Goal: Communication & Community: Answer question/provide support

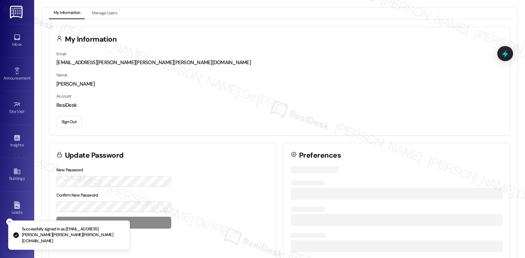
scroll to position [1824, 0]
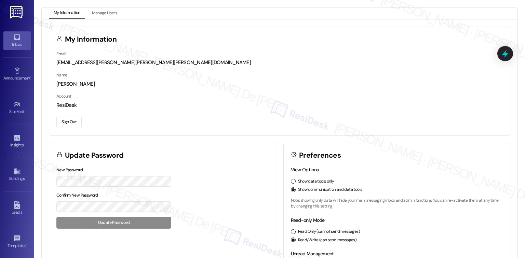
click at [19, 43] on div "Inbox" at bounding box center [17, 44] width 34 height 7
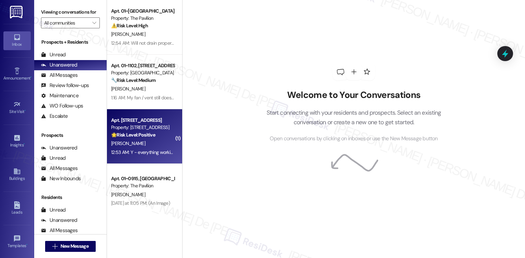
click at [136, 141] on div "D. Fitzhugh" at bounding box center [142, 143] width 65 height 9
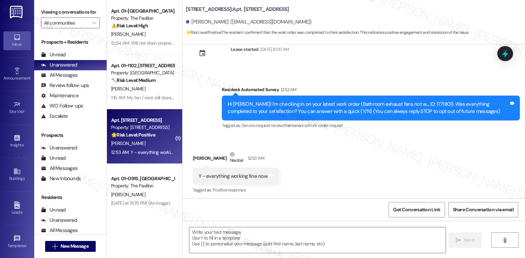
scroll to position [22, 0]
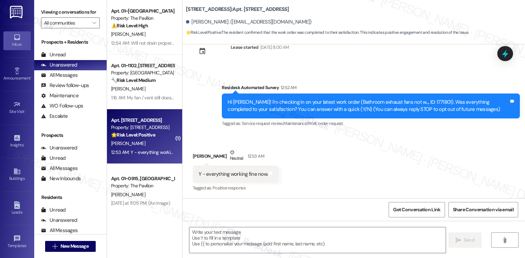
type textarea "Fetching suggested responses. Please feel free to read through the conversation…"
click at [238, 237] on textarea at bounding box center [317, 240] width 256 height 26
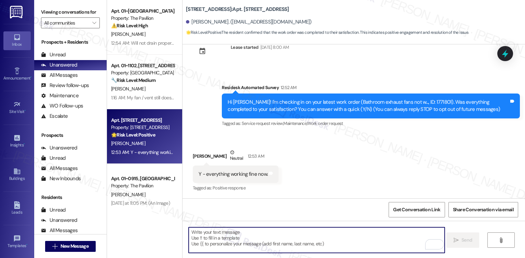
click at [234, 242] on textarea "To enrich screen reader interactions, please activate Accessibility in Grammarl…" at bounding box center [317, 240] width 256 height 26
paste textarea "I'm happy the work order was completed to your satisfaction! We'd also love to …"
type textarea "I'm happy the work order was completed to your satisfaction! We'd also love to …"
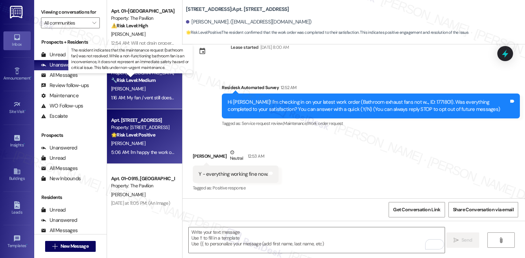
click at [117, 79] on strong "🔧 Risk Level: Medium" at bounding box center [133, 80] width 44 height 6
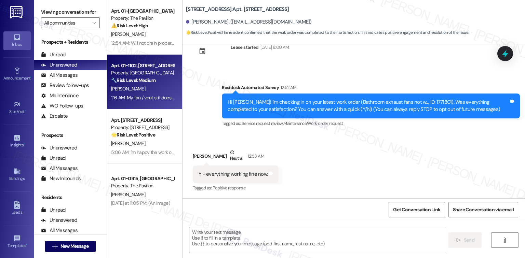
type textarea "Fetching suggested responses. Please feel free to read through the conversation…"
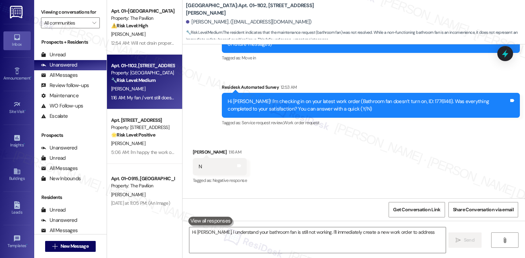
scroll to position [127, 0]
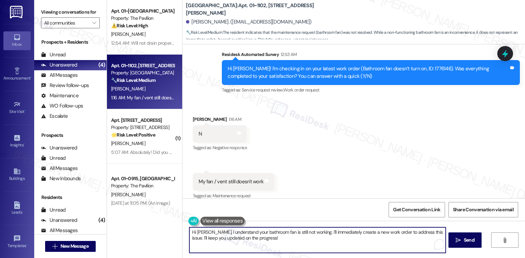
click at [259, 245] on textarea "Hi Kevin, I understand your bathroom fan is still not working. I'll immediately…" at bounding box center [317, 240] width 256 height 26
drag, startPoint x: 259, startPoint y: 243, endPoint x: 179, endPoint y: 231, distance: 81.1
click at [182, 231] on div "Hi Kevin, I understand your bathroom fan is still not working. I'll immediately…" at bounding box center [353, 246] width 342 height 51
paste textarea "{{first_name}}, I understand that the work order was not completed to your sati…"
click at [407, 238] on textarea "Hi {{first_name}}, I understand that the work order was not completed to your s…" at bounding box center [317, 240] width 256 height 26
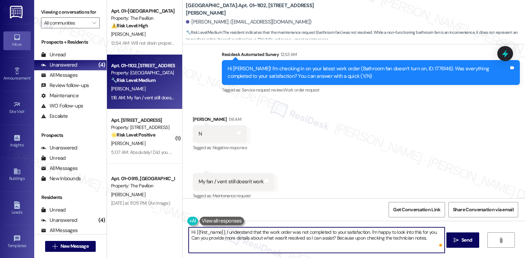
click at [428, 238] on textarea "Hi {{first_name}}, I understand that the work order was not completed to your s…" at bounding box center [317, 240] width 256 height 26
paste textarea "Exhaust in bathroom is working, pulls air out. Tested with loose piece of paper…"
click at [302, 246] on textarea "Hi {{first_name}}, I understand that the work order was not completed to your s…" at bounding box center [317, 240] width 256 height 26
click at [370, 244] on textarea "Hi {{first_name}}, I understand that the work order was not completed to your s…" at bounding box center [317, 240] width 256 height 26
click at [398, 245] on textarea "Hi {{first_name}}, I understand that the work order was not completed to your s…" at bounding box center [317, 240] width 256 height 26
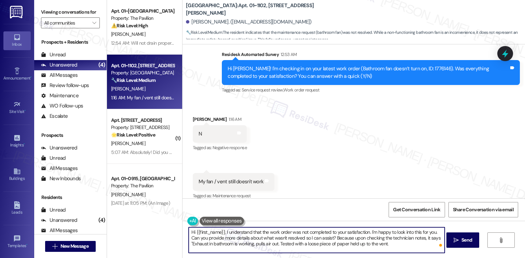
type textarea "Hi {{first_name}}, I understand that the work order was not completed to your s…"
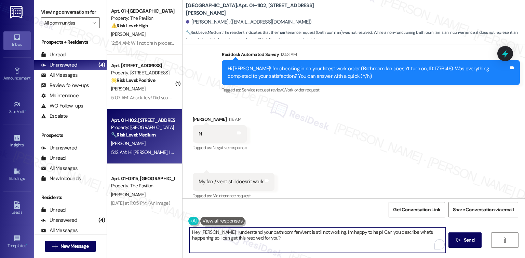
drag, startPoint x: 239, startPoint y: 229, endPoint x: 139, endPoint y: 220, distance: 100.8
click at [137, 221] on div "Apt. 01~1011, One Lafayette Plaisance Property: The Pavilion ⚠️ Risk Level: Hig…" at bounding box center [316, 129] width 418 height 258
click at [347, 235] on textarea "I will have to confirm this with the team and get back to you as soon as I get …" at bounding box center [317, 240] width 256 height 26
click at [377, 238] on textarea "I will have to confirm this with the team and get back to you as soon as I get …" at bounding box center [317, 240] width 256 height 26
paste textarea "In the meantime, if there’s anything else I can assist you with, please feel fr…"
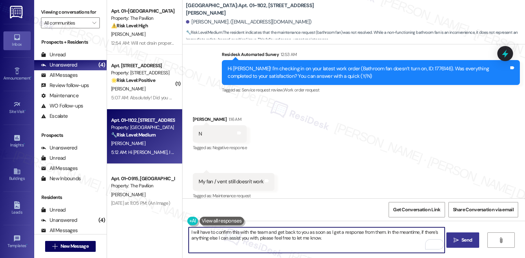
type textarea "I will have to confirm this with the team and get back to you as soon as I get …"
click at [465, 240] on span "Send" at bounding box center [466, 240] width 11 height 7
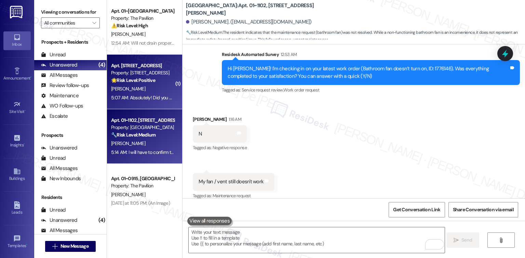
click at [135, 86] on div "D. Fitzhugh" at bounding box center [142, 89] width 65 height 9
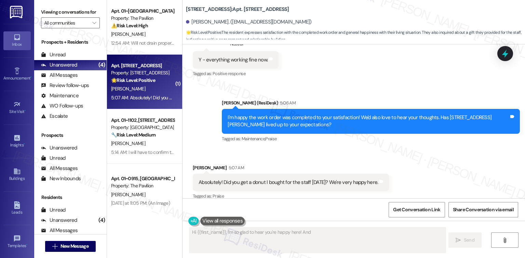
scroll to position [144, 0]
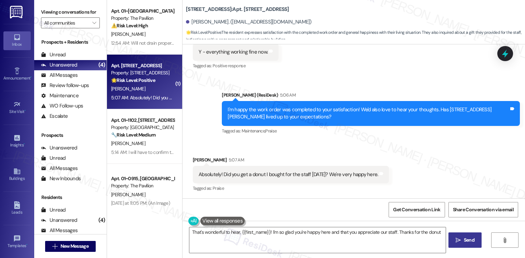
type textarea "That's wonderful to hear, {{first_name}}! I'm so glad you're happy here and tha…"
click at [443, 232] on textarea "That's wonderful to hear, {{first_name}}! I'm so glad you're happy here and tha…" at bounding box center [317, 240] width 256 height 26
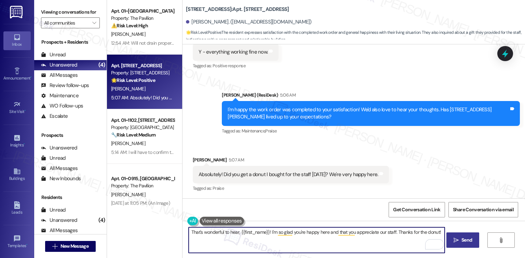
click at [465, 241] on span "Send" at bounding box center [466, 240] width 11 height 7
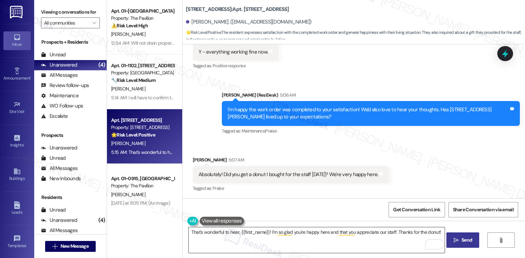
click at [231, 247] on textarea "That's wonderful to hear, {{first_name}}! I'm so glad you're happy here and tha…" at bounding box center [317, 240] width 256 height 26
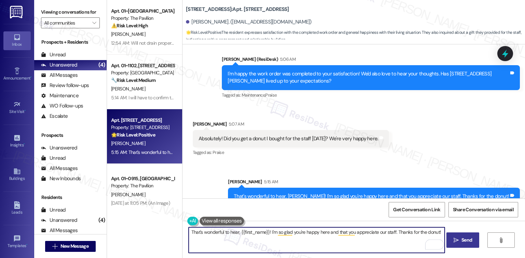
scroll to position [192, 0]
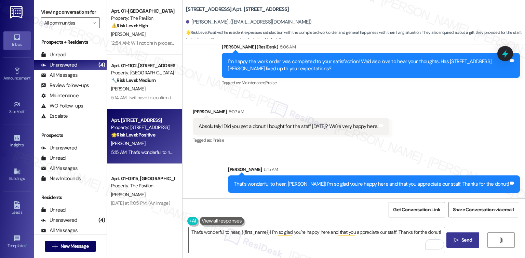
click at [242, 256] on div "That's wonderful to hear, {{first_name}}! I'm so glad you're happy here and tha…" at bounding box center [353, 246] width 342 height 51
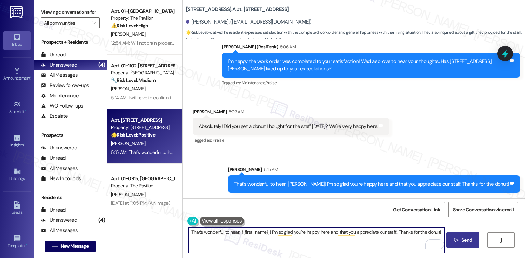
click at [234, 247] on textarea "That's wonderful to hear, {{first_name}}! I'm so glad you're happy here and tha…" at bounding box center [317, 240] width 256 height 26
paste textarea "If it’s not too much trouble, would you kindly consider sharing your feedback i…"
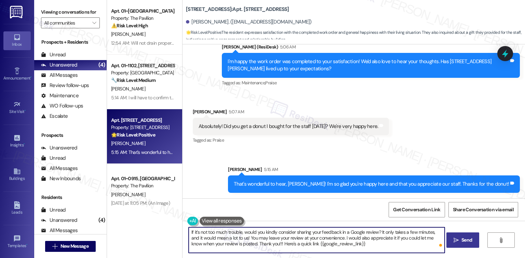
type textarea "If it’s not too much trouble, would you kindly consider sharing your feedback i…"
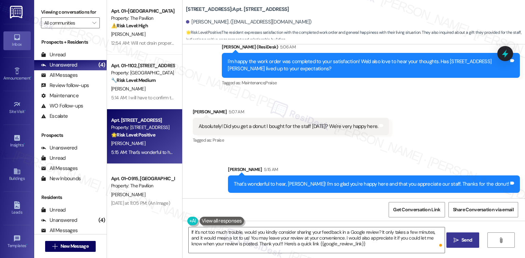
click at [469, 240] on span "Send" at bounding box center [466, 240] width 11 height 7
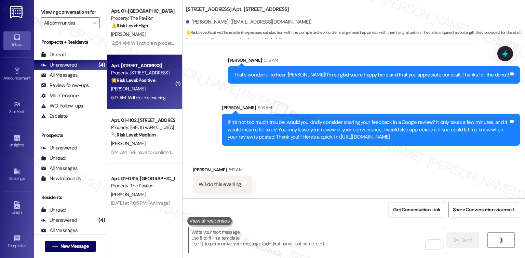
scroll to position [302, 0]
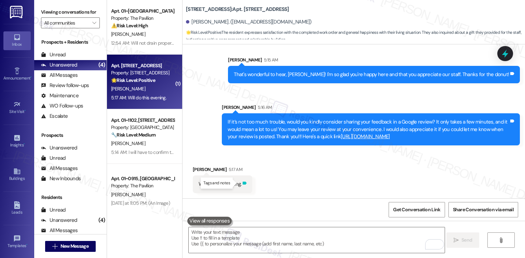
click at [243, 183] on icon at bounding box center [245, 183] width 4 height 3
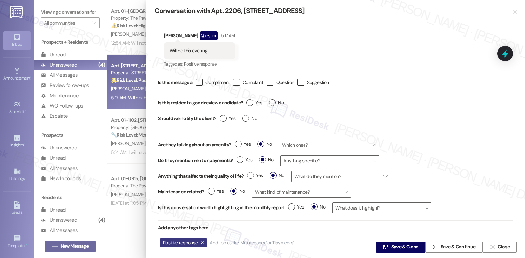
scroll to position [25, 0]
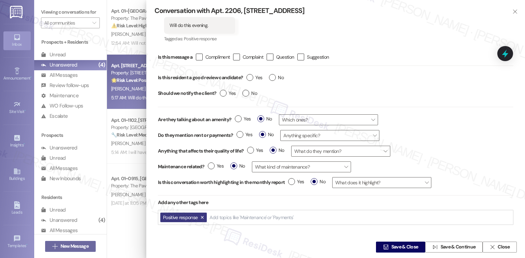
click at [244, 217] on input "Add topics like 'Maintenance' or 'Payments'" at bounding box center [251, 218] width 85 height 6
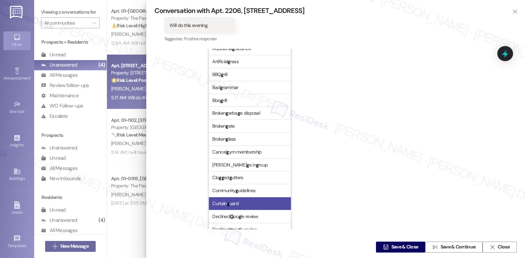
scroll to position [165, 0]
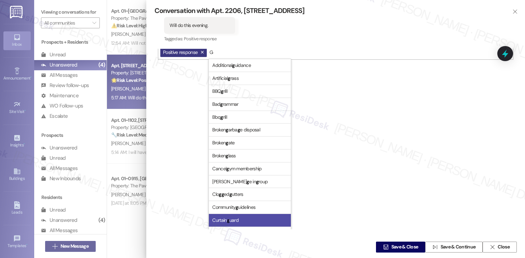
type input "Goo"
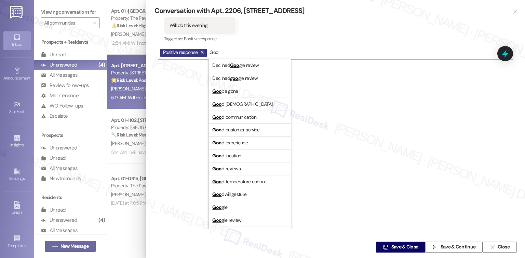
click at [237, 219] on span "Goo gle review" at bounding box center [226, 220] width 29 height 6
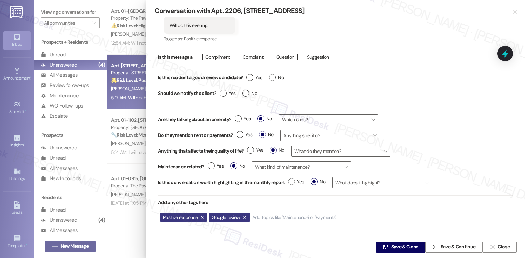
scroll to position [0, 0]
click at [195, 188] on div "Is this message a  Compliment  Complaint  Question  Suggestion Is this resi…" at bounding box center [335, 139] width 362 height 181
click at [280, 218] on input "Add topics like 'Maintenance' or 'Payments'" at bounding box center [294, 218] width 85 height 6
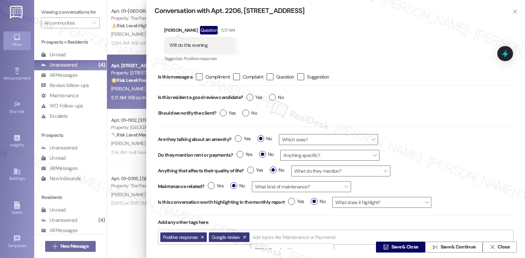
scroll to position [4, 0]
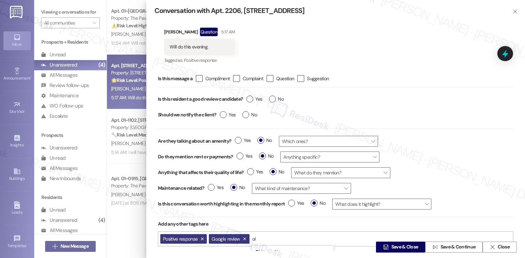
type input "o"
type input "follo"
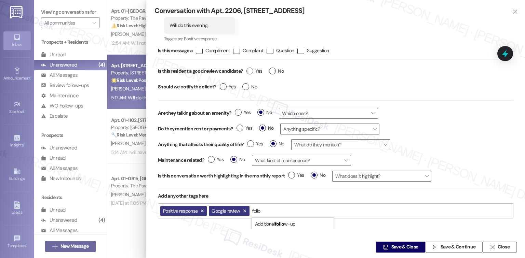
scroll to position [189, 0]
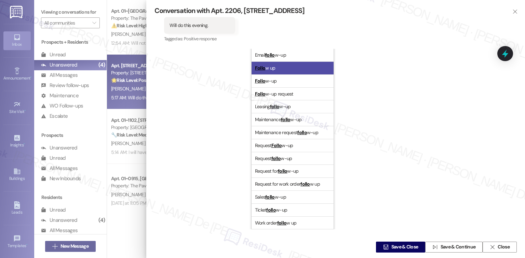
click at [292, 66] on li "Follo w up" at bounding box center [292, 68] width 82 height 13
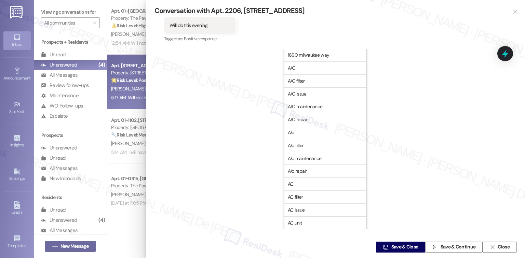
click at [210, 117] on div "Is this message a  Compliment  Complaint  Question  Suggestion Is this resi…" at bounding box center [335, 139] width 362 height 181
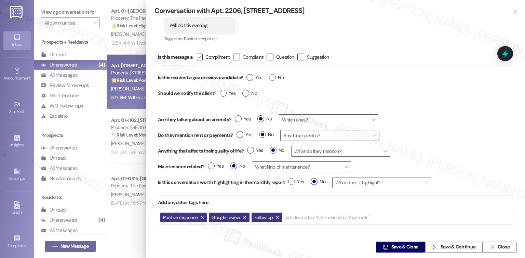
click at [198, 57] on icon "" at bounding box center [199, 57] width 4 height 7
click at [197, 57] on input " Compliment" at bounding box center [194, 57] width 4 height 4
checkbox input "true"
click at [253, 77] on label "Yes" at bounding box center [254, 77] width 16 height 7
click at [253, 77] on input "Yes" at bounding box center [254, 78] width 16 height 9
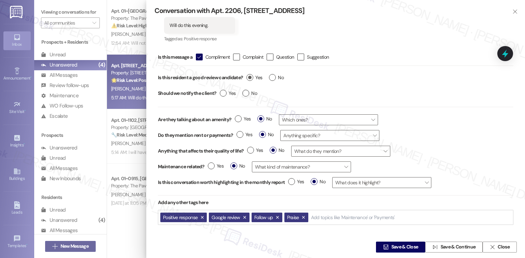
radio input "true"
click at [455, 247] on span "Save & Continue" at bounding box center [457, 247] width 35 height 7
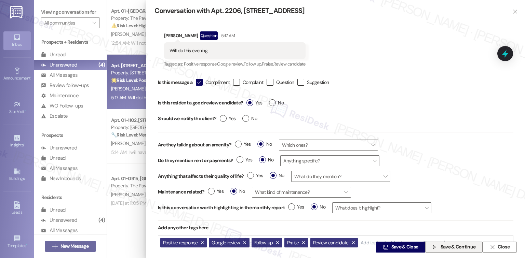
click at [454, 247] on span "Save & Continue" at bounding box center [457, 247] width 35 height 7
click at [493, 250] on span " Close" at bounding box center [499, 247] width 23 height 10
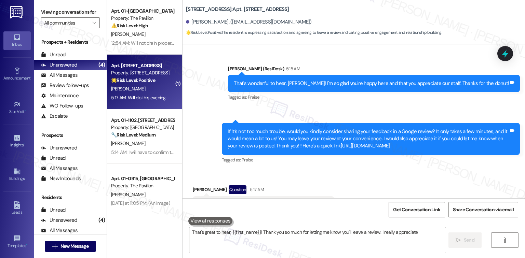
scroll to position [323, 0]
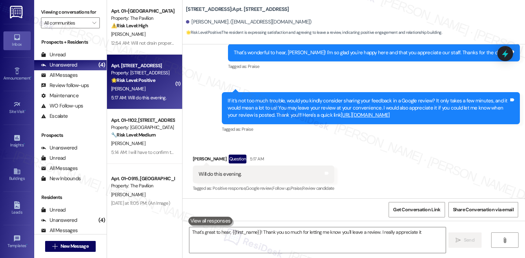
type textarea "That's great to hear, {{first_name}}! Thank you so much for letting me know you…"
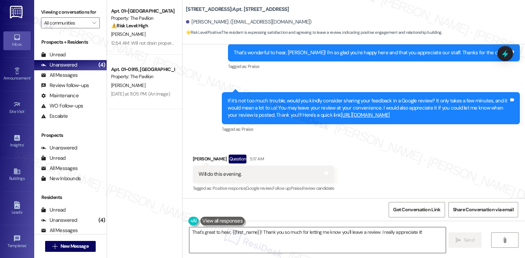
click at [358, 250] on textarea "That's great to hear, {{first_name}}! Thank you so much for letting me know you…" at bounding box center [317, 240] width 256 height 26
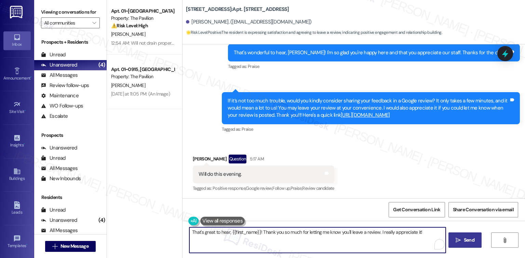
click at [462, 244] on button " Send" at bounding box center [464, 240] width 33 height 15
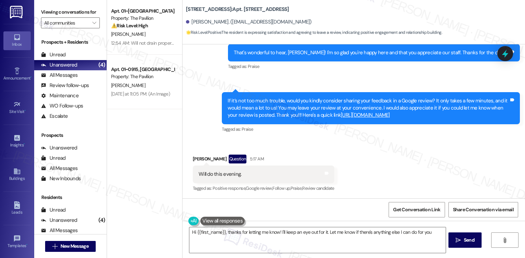
type textarea "Hi {{first_name}}, thanks for letting me know! I'll keep an eye out for it. Let…"
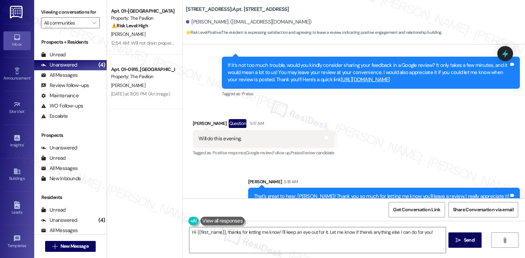
scroll to position [371, 0]
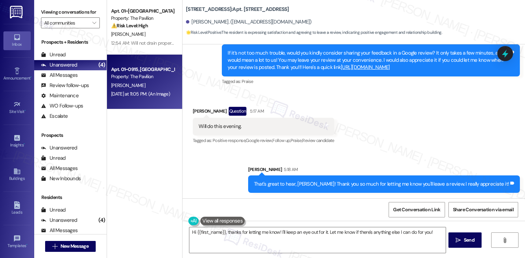
click at [150, 87] on div "A. Mayfield" at bounding box center [142, 85] width 65 height 9
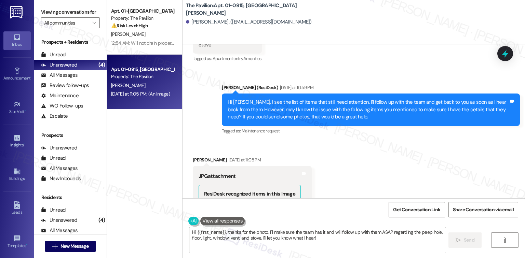
scroll to position [879, 0]
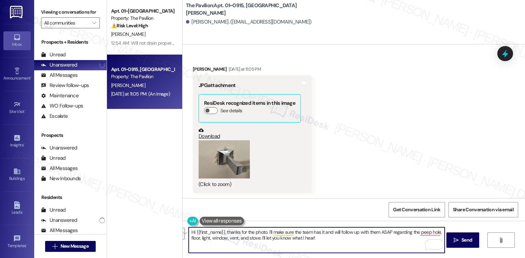
drag, startPoint x: 340, startPoint y: 241, endPoint x: 264, endPoint y: 235, distance: 75.8
click at [264, 235] on textarea "Hi {{first_name}}, thanks for the photo. I'll make sure the team has it and wil…" at bounding box center [317, 240] width 256 height 26
drag, startPoint x: 224, startPoint y: 232, endPoint x: 113, endPoint y: 222, distance: 111.5
click at [108, 227] on div "Apt. 01~1011, One Lafayette Plaisance Property: The Pavilion ⚠️ Risk Level: Hig…" at bounding box center [316, 129] width 418 height 258
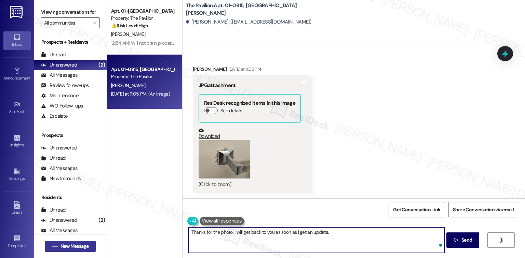
type textarea "Thanks for the photo. I will get back to you as soon as I get an update."
click at [228, 232] on textarea "Thanks for the photo. I will get back to you as soon as I get an update." at bounding box center [317, 240] width 256 height 26
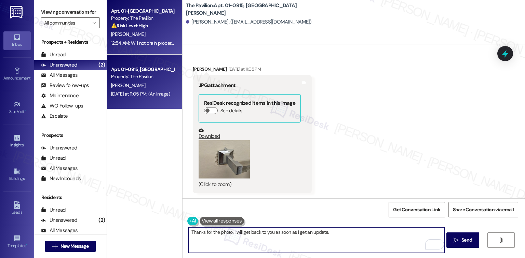
click at [139, 24] on strong "⚠️ Risk Level: High" at bounding box center [129, 26] width 37 height 6
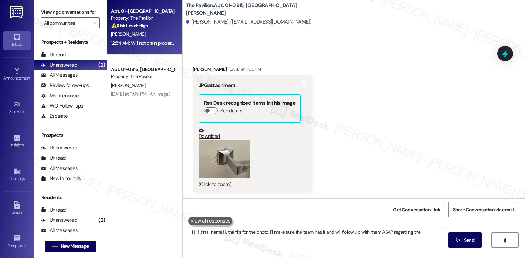
type textarea "Hi {{first_name}}, thanks for the photo. I'll make sure the team has it and wil…"
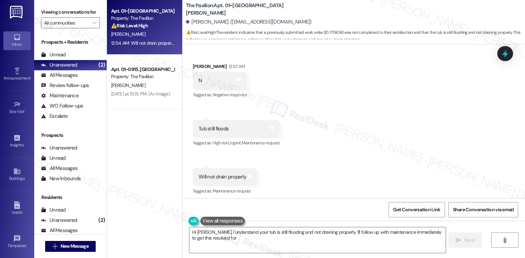
scroll to position [124, 0]
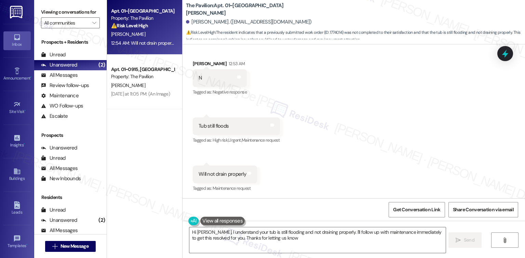
type textarea "Hi Erick, I understand your tub is still flooding and not draining properly. I'…"
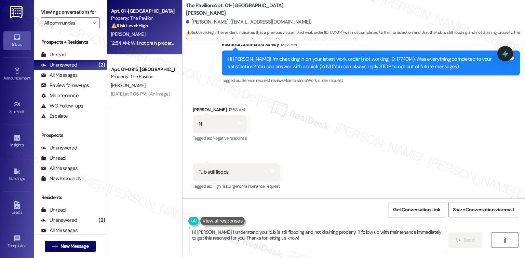
scroll to position [33, 0]
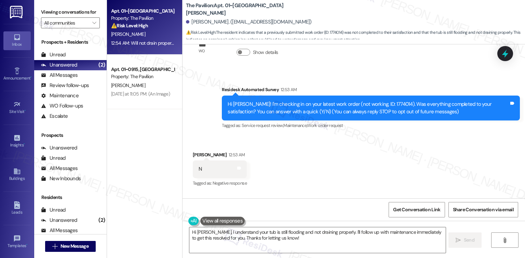
click at [365, 101] on div "Hi Erick! I'm checking in on your latest work order (not working, ID: 1774014).…" at bounding box center [367, 108] width 281 height 15
click at [368, 103] on div "Hi Erick! I'm checking in on your latest work order (not working, ID: 1774014).…" at bounding box center [367, 108] width 281 height 15
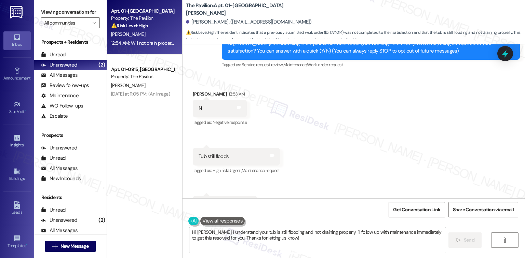
scroll to position [124, 0]
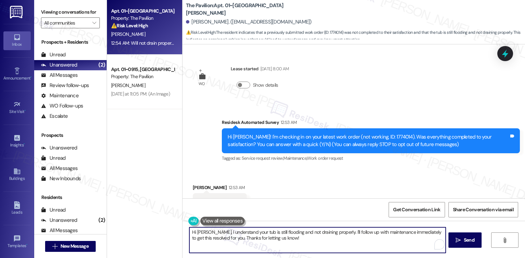
scroll to position [1824, 0]
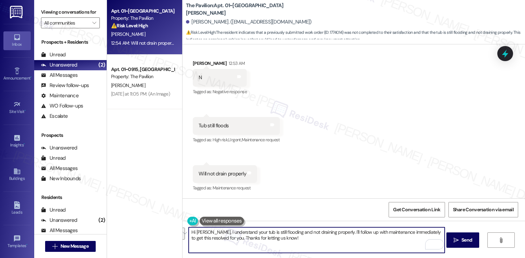
click at [327, 233] on textarea "Hi [PERSON_NAME], I understand your tub is still flooding and not draining prop…" at bounding box center [317, 240] width 256 height 26
click at [257, 233] on textarea "Hi [PERSON_NAME], I understand your tub is still flooding and not draining prop…" at bounding box center [317, 240] width 256 height 26
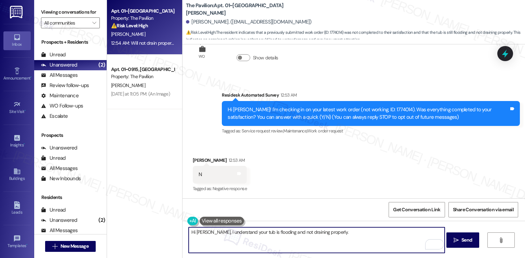
scroll to position [0, 0]
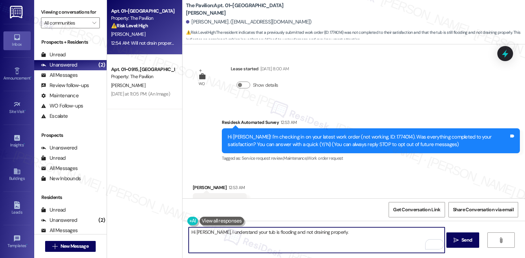
click at [366, 136] on div "Hi [PERSON_NAME]! I'm checking in on your latest work order (not working, ID: 1…" at bounding box center [367, 141] width 281 height 15
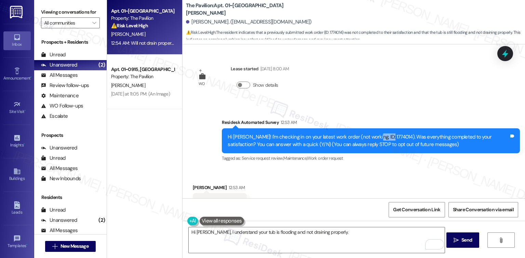
click at [366, 136] on div "Hi [PERSON_NAME]! I'm checking in on your latest work order (not working, ID: 1…" at bounding box center [367, 141] width 281 height 15
copy div "1774014"
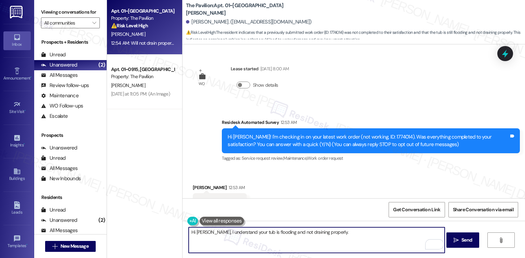
click at [340, 235] on textarea "Hi [PERSON_NAME], I understand your tub is flooding and not draining properly." at bounding box center [317, 240] width 256 height 26
paste textarea "1774014"
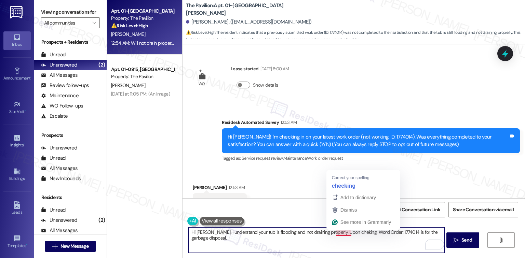
click at [338, 234] on textarea "Hi [PERSON_NAME], I understand your tub is flooding and not draining properly. …" at bounding box center [317, 240] width 256 height 26
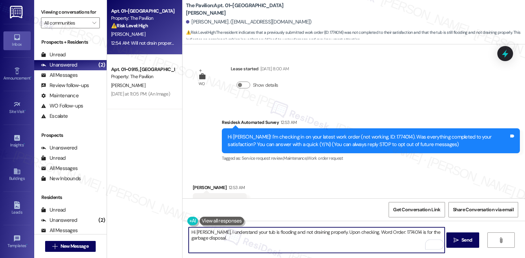
click at [258, 235] on textarea "Hi [PERSON_NAME], I understand your tub is flooding and not draining properly. …" at bounding box center [317, 240] width 256 height 26
click at [243, 239] on textarea "Hi [PERSON_NAME], I understand your tub is flooding and not draining properly. …" at bounding box center [317, 240] width 256 height 26
click at [305, 240] on textarea "Hi [PERSON_NAME], I understand your tub is flooding and not draining properly. …" at bounding box center [317, 240] width 256 height 26
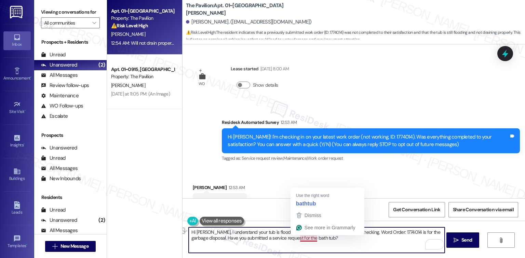
click at [310, 241] on textarea "Hi [PERSON_NAME], I understand your tub is flooding and not draining properly. …" at bounding box center [317, 240] width 256 height 26
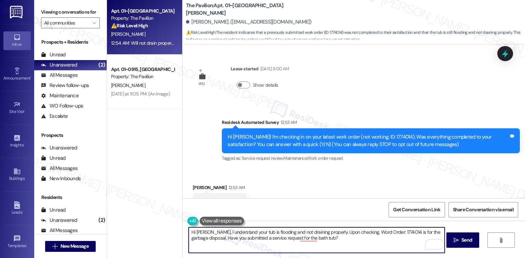
click at [301, 240] on textarea "Hi [PERSON_NAME], I understand your tub is flooding and not draining properly. …" at bounding box center [317, 240] width 256 height 26
click at [308, 240] on textarea "Hi [PERSON_NAME], I understand your tub is flooding and not draining properly. …" at bounding box center [317, 240] width 256 height 26
click at [299, 240] on textarea "Hi [PERSON_NAME], I understand your tub is flooding and not draining properly. …" at bounding box center [317, 240] width 256 height 26
click at [315, 210] on div "Get Conversation Link Share Conversation via email" at bounding box center [353, 209] width 342 height 23
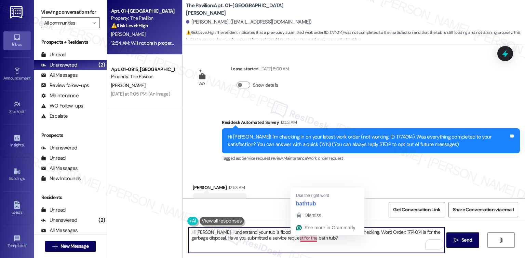
click at [310, 240] on textarea "Hi Erick, I understand your tub is flooding and not draining properly. Upon che…" at bounding box center [317, 240] width 256 height 26
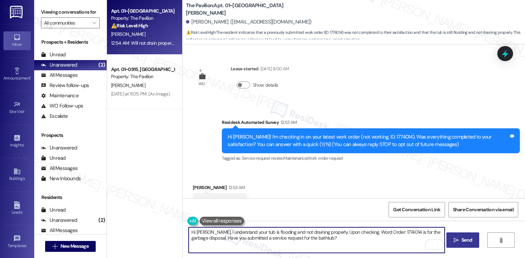
type textarea "Hi Erick, I understand your tub is flooding and not draining properly. Upon che…"
click at [462, 241] on span "Send" at bounding box center [466, 240] width 11 height 7
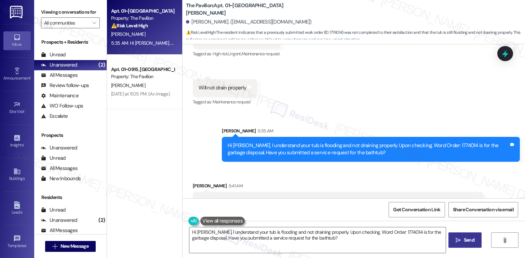
scroll to position [226, 0]
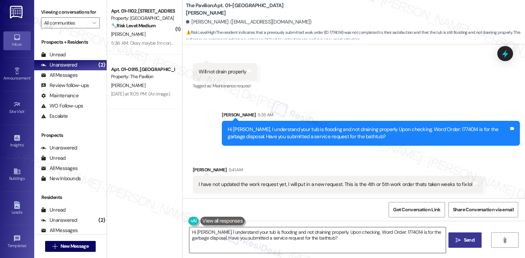
click at [343, 243] on textarea "Hi {{first_name}}, I see that your tub is still flooding and not draining prope…" at bounding box center [317, 240] width 256 height 26
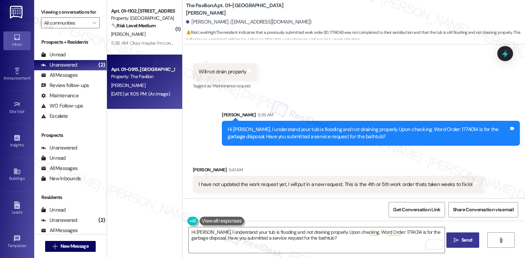
click at [126, 79] on div "Property: The Pavilion" at bounding box center [142, 76] width 63 height 7
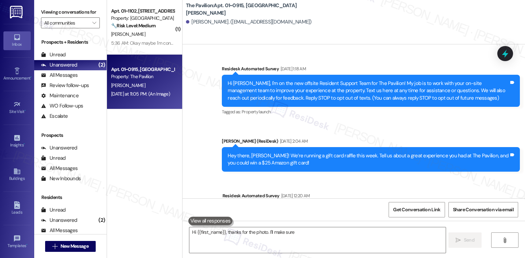
scroll to position [879, 0]
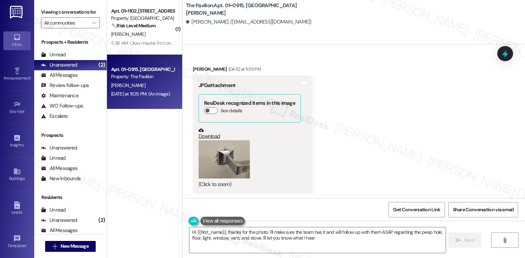
type textarea "Hi {{first_name}}, thanks for the photo. I'll make sure the team has it and wil…"
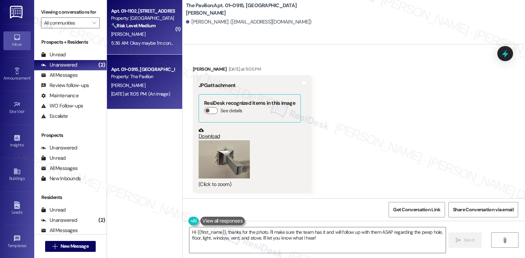
click at [137, 30] on div "K. Baer" at bounding box center [142, 34] width 65 height 9
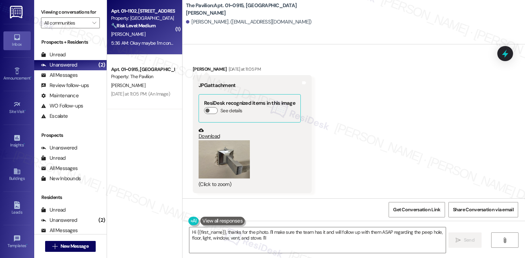
type textarea "Hi {{first_name}}, thanks for the photo. I'll make sure the team has it and wil…"
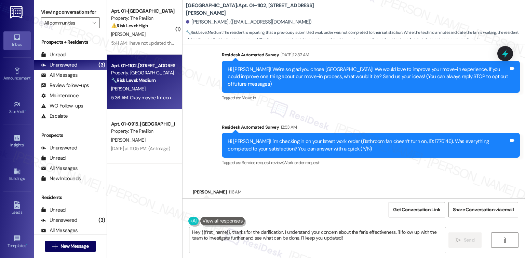
scroll to position [328, 0]
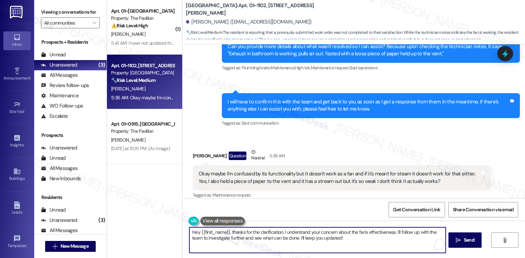
drag, startPoint x: 230, startPoint y: 233, endPoint x: 160, endPoint y: 230, distance: 69.8
click at [160, 230] on div "( 1 ) Apt. 01~1011, One Lafayette Plaisance Property: The Pavilion ⚠️ Risk Leve…" at bounding box center [316, 129] width 418 height 258
drag, startPoint x: 351, startPoint y: 233, endPoint x: 264, endPoint y: 234, distance: 86.4
click at [266, 235] on textarea "Thanks for the clarification. I understand your concern about the fan's effecti…" at bounding box center [317, 240] width 256 height 26
click at [336, 233] on textarea "Thanks for the clarification. I'll follow up with the team to investigate furth…" at bounding box center [317, 240] width 256 height 26
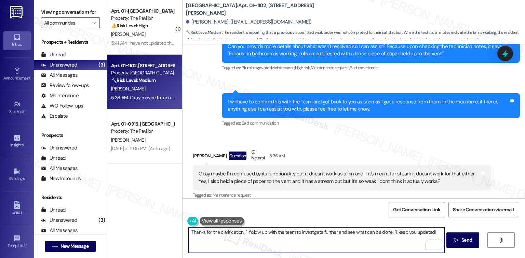
click at [335, 232] on textarea "Thanks for the clarification. I'll follow up with the team to investigate furth…" at bounding box center [317, 240] width 256 height 26
paste textarea "your concern about the fan's effectiveness"
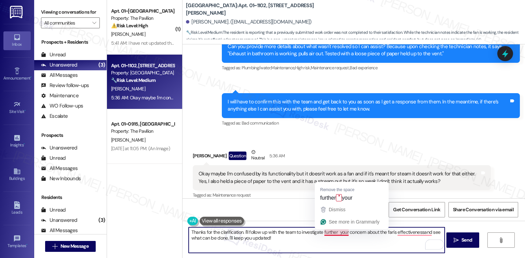
click at [335, 234] on textarea "Thanks for the clarification. I'll follow up with the team to investigate furth…" at bounding box center [317, 240] width 256 height 26
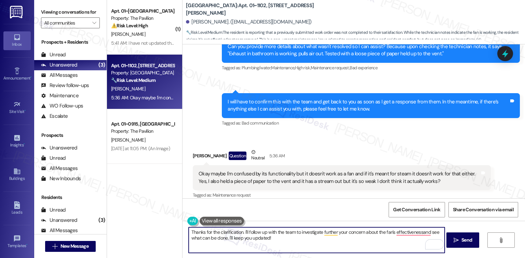
click at [350, 245] on textarea "Thanks for the clarification. I'll follow up with the team to investigate furth…" at bounding box center [317, 240] width 256 height 26
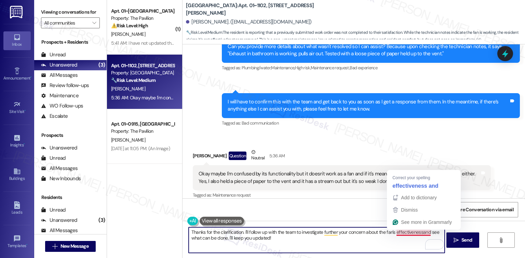
click at [419, 234] on textarea "Thanks for the clarification. I'll follow up with the team to investigate furth…" at bounding box center [317, 240] width 256 height 26
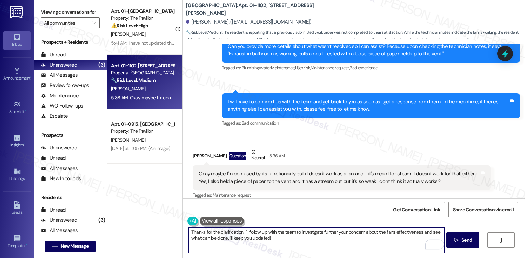
click at [363, 247] on textarea "Thanks for the clarification. I'll follow up with the team to investigate furth…" at bounding box center [317, 240] width 256 height 26
click at [352, 234] on textarea "Thanks for the clarification. I'll follow up with the team to investigate furth…" at bounding box center [317, 240] width 256 height 26
click at [301, 230] on textarea "Thanks for the clarification. I'll follow up with the team to investigate furth…" at bounding box center [317, 240] width 256 height 26
click at [302, 235] on textarea "Thanks for the clarification. I'll follow up with the team to investigate furth…" at bounding box center [317, 240] width 256 height 26
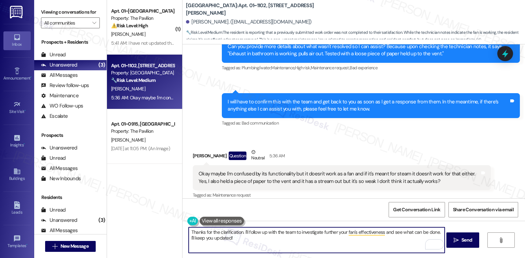
click at [302, 235] on textarea "Thanks for the clarification. I'll follow up with the team to investigate furth…" at bounding box center [317, 240] width 256 height 26
drag, startPoint x: 326, startPoint y: 231, endPoint x: 332, endPoint y: 233, distance: 6.8
click at [326, 231] on textarea "Thanks for the clarification. I'll follow up with the team to check further you…" at bounding box center [317, 240] width 256 height 26
type textarea "Thanks for the clarification. I'll follow up with the team to check further you…"
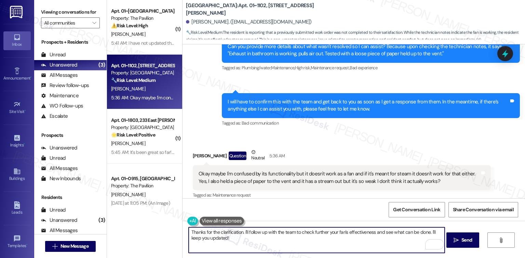
click at [264, 242] on textarea "Thanks for the clarification. I'll follow up with the team to check further you…" at bounding box center [317, 240] width 256 height 26
click at [462, 238] on span "Send" at bounding box center [466, 240] width 11 height 7
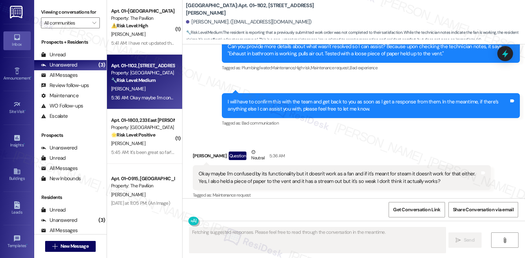
scroll to position [327, 0]
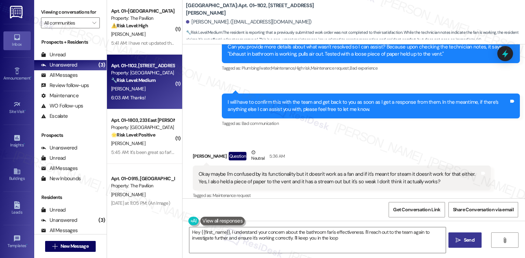
type textarea "Hey {{first_name}}, I understand your concern about the bathroom fan's effectiv…"
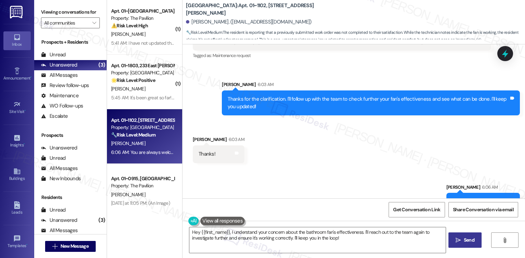
scroll to position [478, 0]
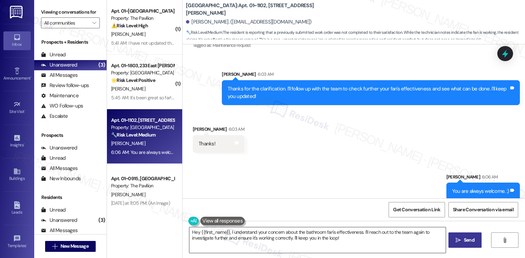
click at [345, 239] on textarea "Hey {{first_name}}, I understand your concern about the bathroom fan's effectiv…" at bounding box center [317, 240] width 256 height 26
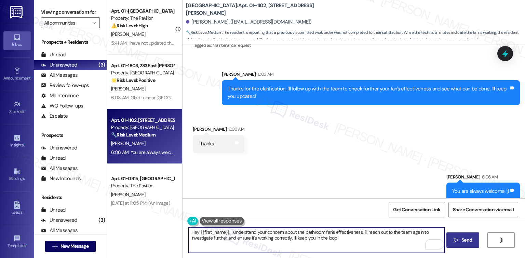
click at [364, 236] on textarea "Hey {{first_name}}, I understand your concern about the bathroom fan's effectiv…" at bounding box center [317, 240] width 256 height 26
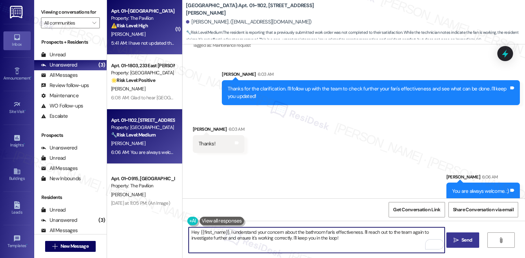
click at [146, 33] on div "E. Globke" at bounding box center [142, 34] width 65 height 9
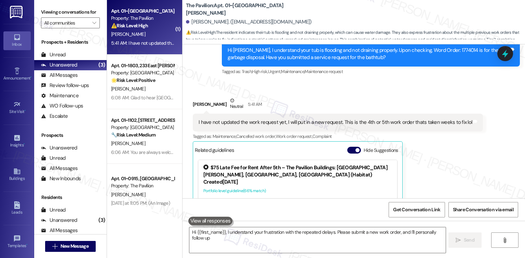
scroll to position [374, 0]
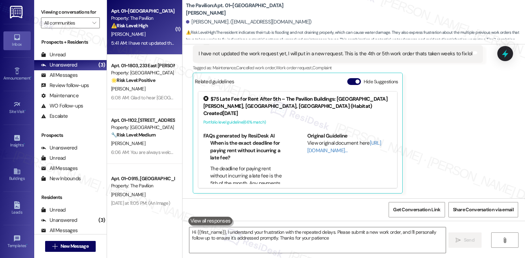
type textarea "Hi {{first_name}}, I understand your frustration with the repeated delays. Plea…"
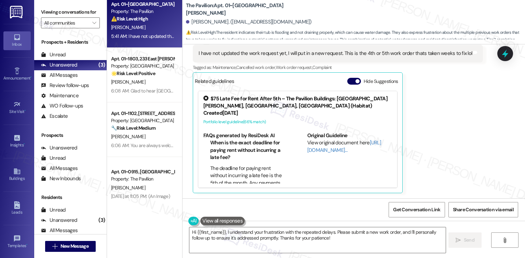
scroll to position [9, 0]
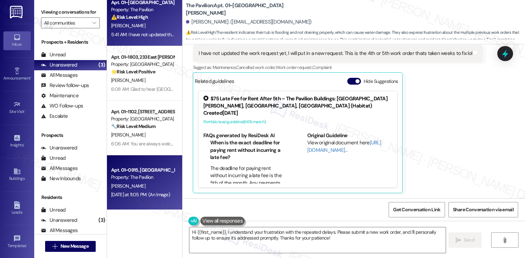
click at [148, 184] on div "A. Mayfield" at bounding box center [142, 186] width 65 height 9
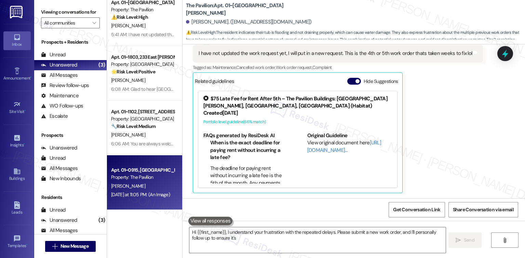
type textarea "Hi {{first_name}}, I understand your frustration with the repeated delays. Plea…"
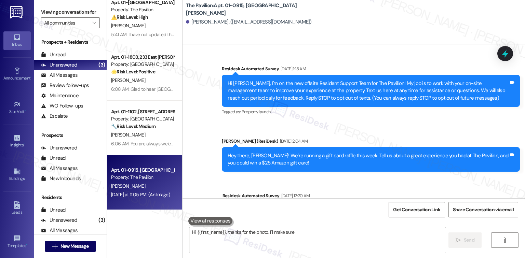
scroll to position [879, 0]
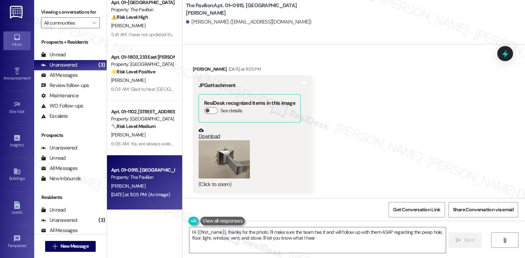
type textarea "Hi {{first_name}}, thanks for the photo. I'll make sure the team has it and wil…"
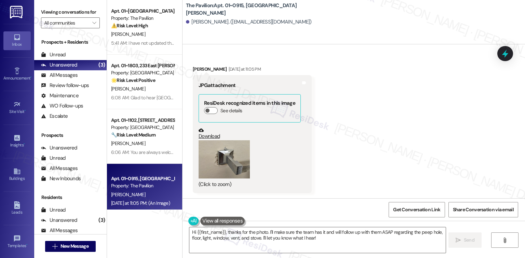
click at [220, 58] on div "Received via SMS Alaina Mayfield Yesterday at 11:05 PM JPG attachment ResiDesk …" at bounding box center [353, 124] width 342 height 148
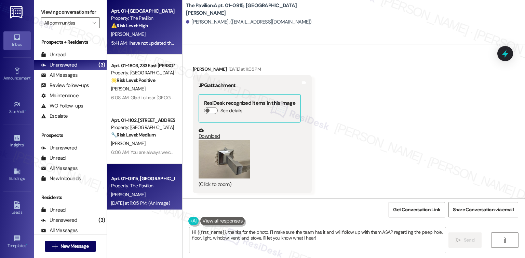
click at [138, 30] on div "E. Globke" at bounding box center [142, 34] width 65 height 9
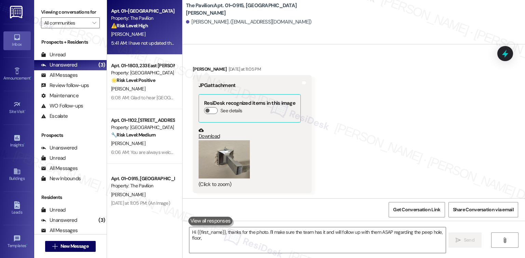
type textarea "Hi {{first_name}}, thanks for the photo. I'll make sure the team has it and wil…"
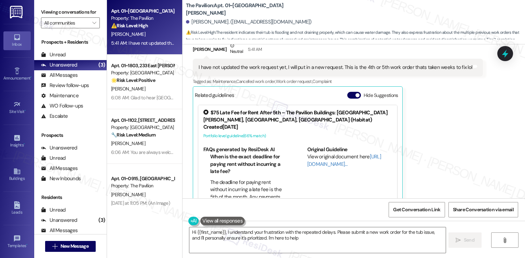
type textarea "Hi {{first_name}}, I understand your frustration with the repeated delays. Plea…"
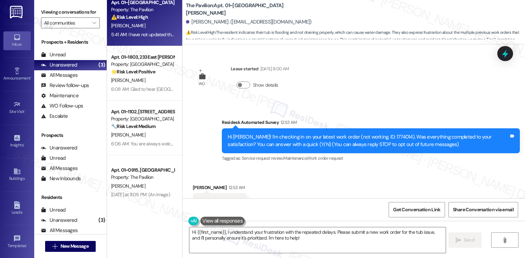
click at [476, 100] on div "WO Lease started May 01, 2025 at 8:00 AM Show details Survey, sent via SMS Resi…" at bounding box center [353, 121] width 342 height 154
drag, startPoint x: 236, startPoint y: 9, endPoint x: 222, endPoint y: 11, distance: 14.5
click at [222, 11] on b "The Pavilion: Apt. 01~1011, One Lafayette Plaisance" at bounding box center [254, 9] width 137 height 15
copy b "01~1011"
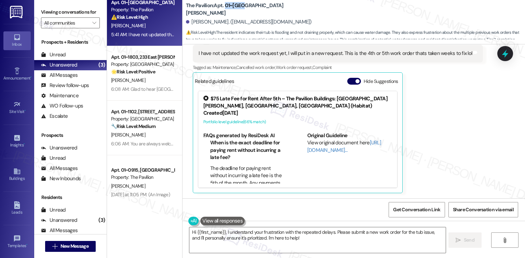
click at [311, 133] on b "Original Guideline" at bounding box center [327, 135] width 40 height 7
click at [449, 103] on div "Erick Globke Neutral 5:41 AM I have not updated the work request yet, I will pu…" at bounding box center [338, 110] width 290 height 165
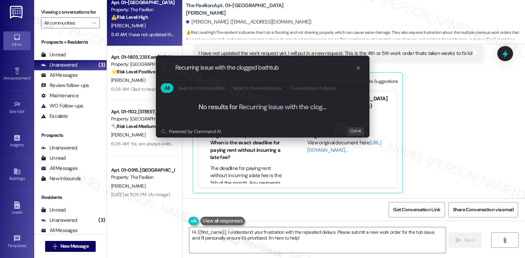
type input "Recurring issue with the clogged bathtub"
click at [357, 69] on icon "progress bar" at bounding box center [357, 67] width 5 height 5
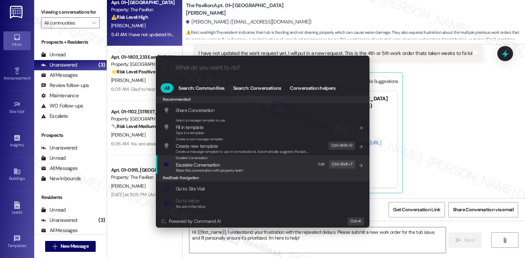
click at [196, 165] on span "Escalate Conversation" at bounding box center [198, 165] width 44 height 6
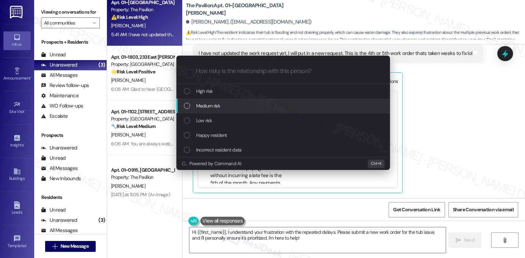
click at [204, 103] on span "Medium risk" at bounding box center [208, 106] width 24 height 8
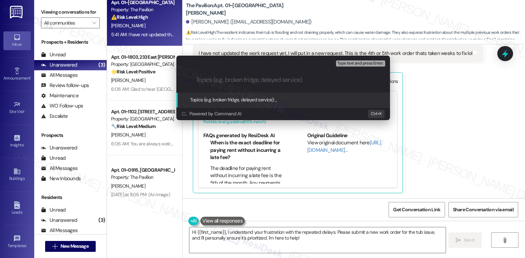
click at [220, 66] on div "Escalate Conversation Medium risk Topics (e.g. broken fridge, delayed service) …" at bounding box center [282, 62] width 213 height 12
click at [212, 79] on input "Topics (e.g. broken fridge, delayed service)" at bounding box center [288, 80] width 185 height 7
type input "Recurring issue with the clogged bathtub"
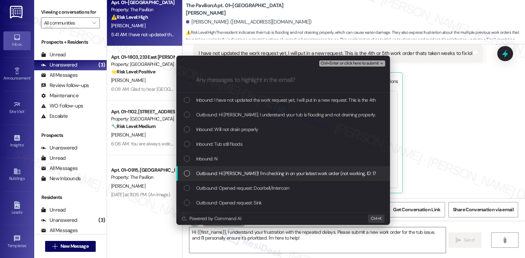
click at [186, 176] on div "List of options" at bounding box center [187, 173] width 6 height 6
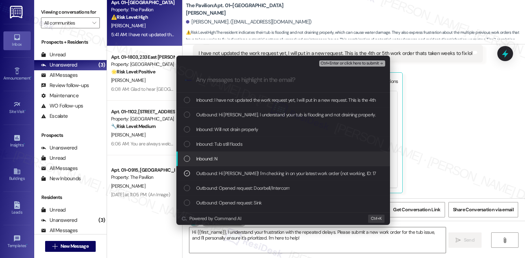
click at [185, 162] on div "Inbound: N" at bounding box center [282, 159] width 213 height 15
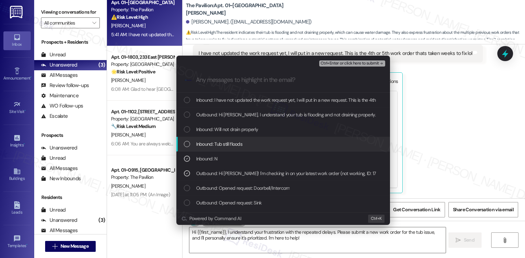
click at [185, 138] on div "Inbound: Tub still floods" at bounding box center [282, 144] width 213 height 15
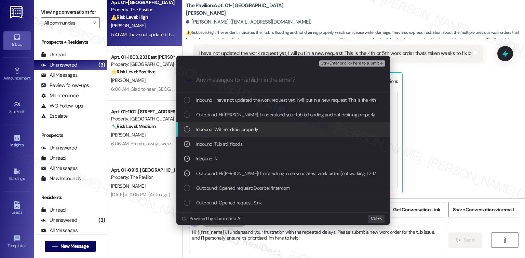
click at [187, 129] on div "List of options" at bounding box center [187, 129] width 6 height 6
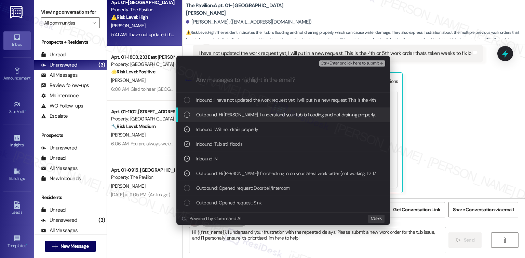
click at [190, 116] on div "List of options" at bounding box center [187, 115] width 6 height 6
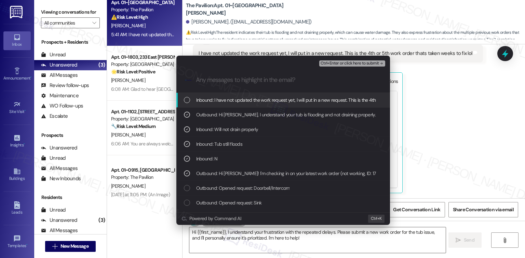
click at [187, 100] on div "List of options" at bounding box center [187, 100] width 6 height 6
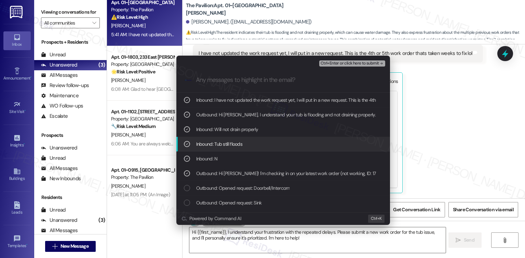
click at [371, 65] on span "Ctrl+Enter or click here to submit" at bounding box center [349, 63] width 58 height 5
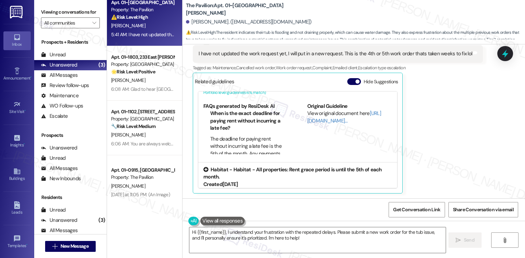
scroll to position [42, 0]
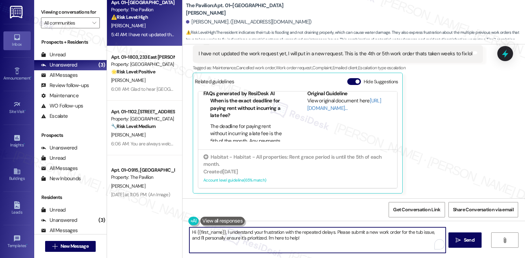
drag, startPoint x: 295, startPoint y: 239, endPoint x: 167, endPoint y: 229, distance: 128.2
click at [167, 229] on div "Apt. 01~1011, One Lafayette Plaisance Property: The Pavilion ⚠️ Risk Level: Hig…" at bounding box center [316, 129] width 418 height 258
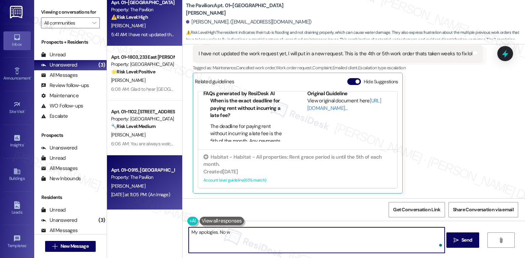
type textarea "My apologies. No wo"
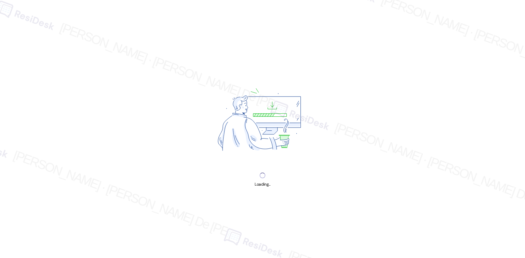
scroll to position [1824, 0]
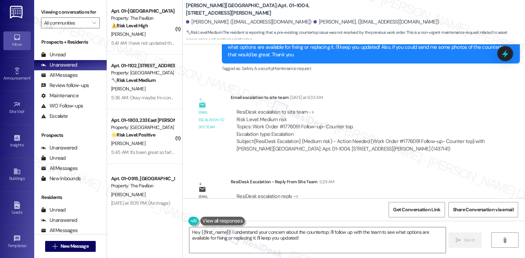
scroll to position [894, 0]
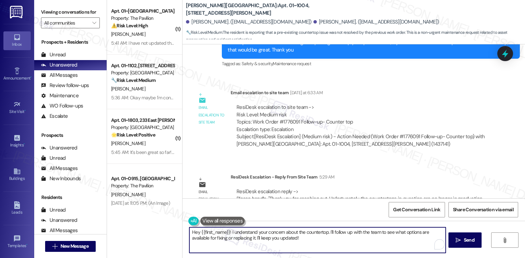
drag, startPoint x: 170, startPoint y: 233, endPoint x: 171, endPoint y: 224, distance: 8.2
click at [171, 224] on div "( 1 ) Apt. 01~1011, One Lafayette Plaisance Property: The Pavilion ⚠️ Risk Leve…" at bounding box center [316, 129] width 418 height 258
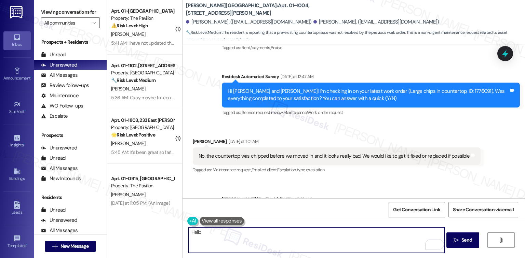
scroll to position [712, 0]
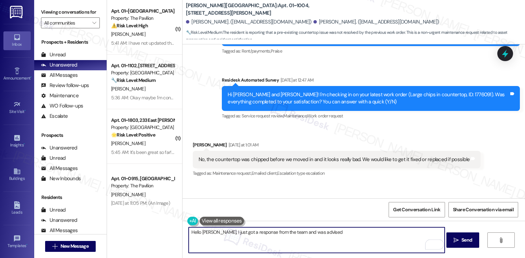
paste textarea "Thank you for reaching out. Unfortunately, the countertops in question are no l…"
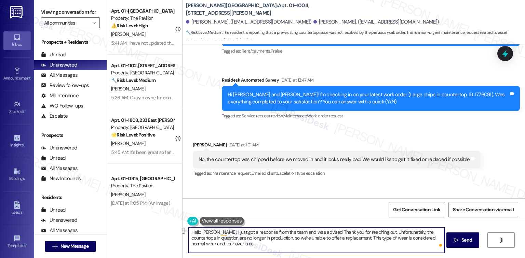
drag, startPoint x: 369, startPoint y: 231, endPoint x: 312, endPoint y: 233, distance: 57.1
click at [312, 233] on textarea "Hello Elle, I just got a response from the team and was advised Thank you for r…" at bounding box center [317, 240] width 256 height 26
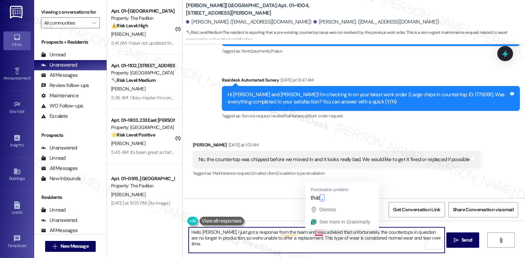
click at [312, 234] on textarea "Hello Elle, I just got a response from the team and was advised that unfortunat…" at bounding box center [317, 240] width 256 height 26
click at [416, 235] on textarea "Hello Elle, I just got a response from the team and was advised that, unfortuna…" at bounding box center [317, 240] width 256 height 26
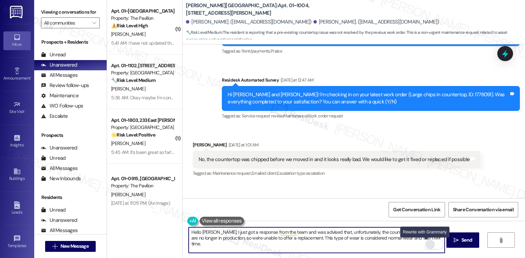
paste textarea "Please don’t hesitate to let me know if there’s anything I can help you with."
type textarea "Hello Elle, I just got a response from the team and was advised that, unfortuna…"
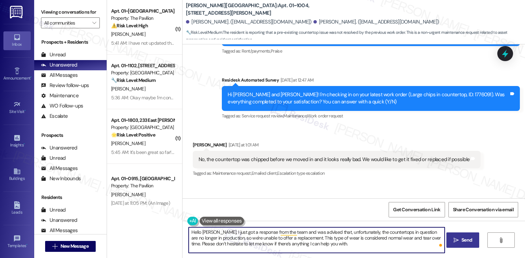
click at [462, 238] on span "Send" at bounding box center [466, 240] width 11 height 7
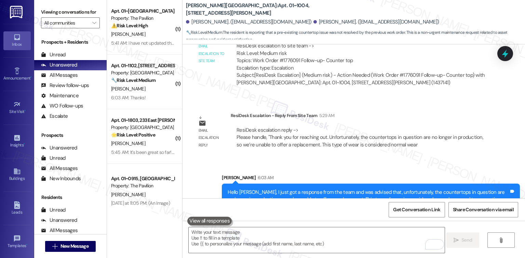
scroll to position [956, 0]
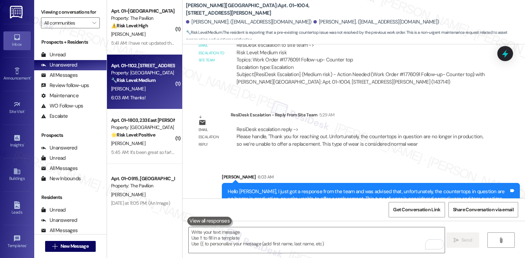
click at [125, 82] on strong "🔧 Risk Level: Medium" at bounding box center [133, 80] width 44 height 6
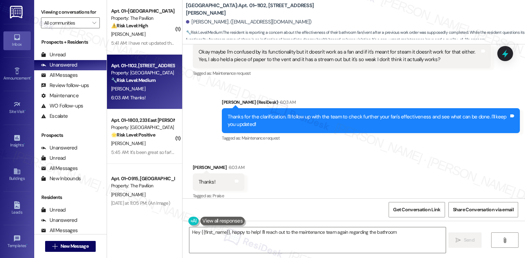
scroll to position [56, 0]
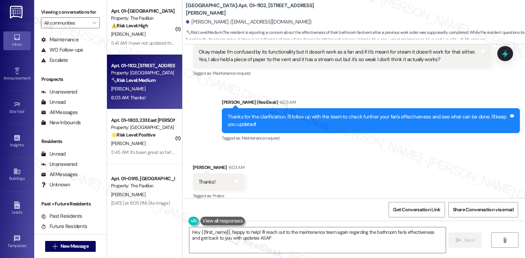
type textarea "Hey {{first_name}}, happy to help! I'll reach out to the maintenance team again…"
click at [278, 237] on textarea "Hey {{first_name}}, happy to help! I'll reach out to the maintenance team again…" at bounding box center [317, 240] width 256 height 26
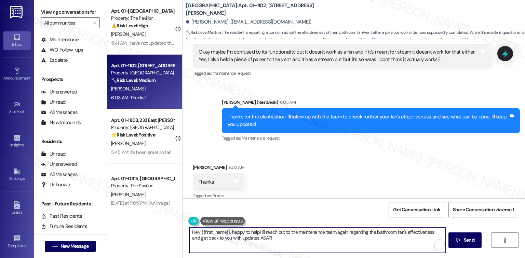
type textarea "P!"
drag, startPoint x: 247, startPoint y: 240, endPoint x: 181, endPoint y: 228, distance: 67.0
click at [185, 230] on div "Hey {{first_name}}, happy to help! I'll reach out to the maintenance team again…" at bounding box center [313, 240] width 257 height 26
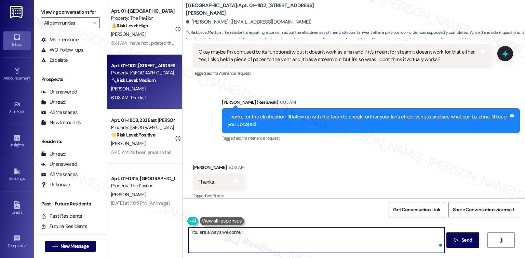
type textarea "You are always welcome. :)"
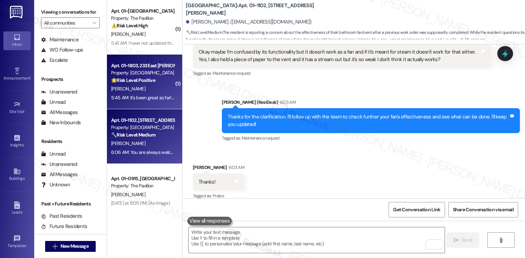
click at [142, 89] on div "[PERSON_NAME]" at bounding box center [142, 89] width 65 height 9
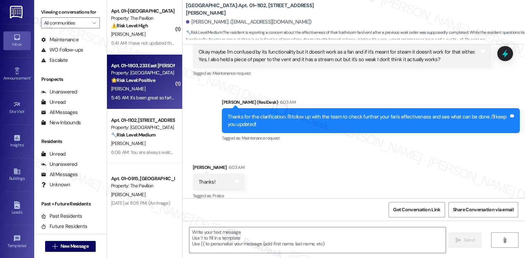
type textarea "Fetching suggested responses. Please feel free to read through the conversation…"
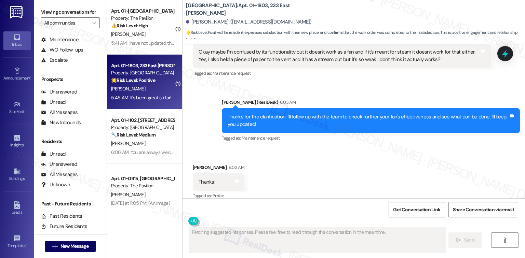
scroll to position [235, 0]
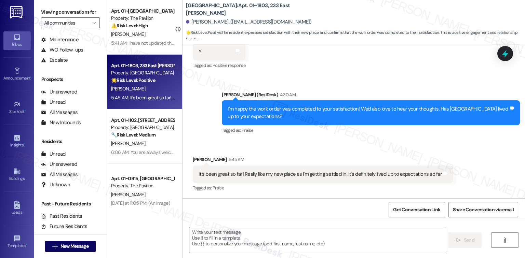
click at [278, 239] on textarea at bounding box center [317, 240] width 256 height 26
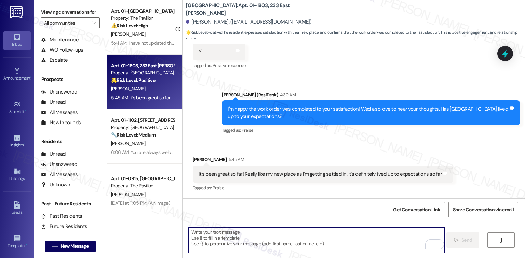
click at [304, 238] on textarea "To enrich screen reader interactions, please activate Accessibility in Grammarl…" at bounding box center [317, 240] width 256 height 26
paste textarea "Glad to hear {{property}} is meeting your expectations."
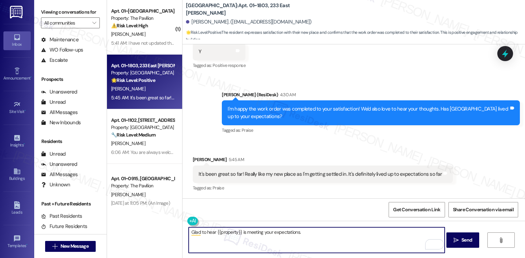
paste textarea "If it’s not too much trouble, would you kindly consider sharing your feedback i…"
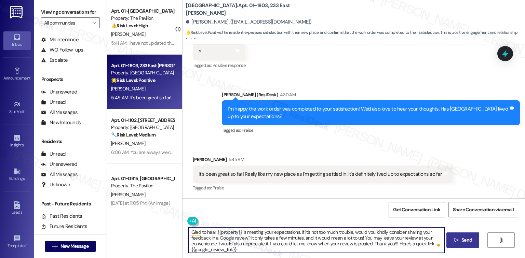
type textarea "Glad to hear {{property}} is meeting your expectations. If it’s not too much tr…"
click at [461, 235] on button " Send" at bounding box center [462, 240] width 33 height 15
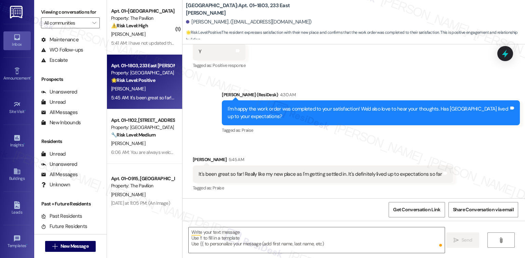
scroll to position [304, 0]
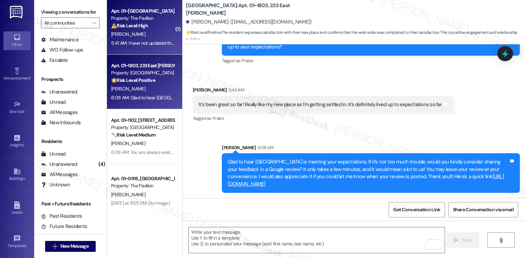
click at [141, 21] on div "Property: The Pavilion" at bounding box center [142, 18] width 63 height 7
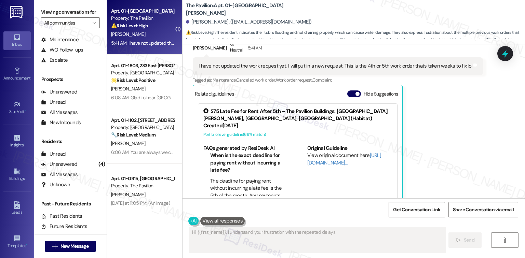
scroll to position [374, 0]
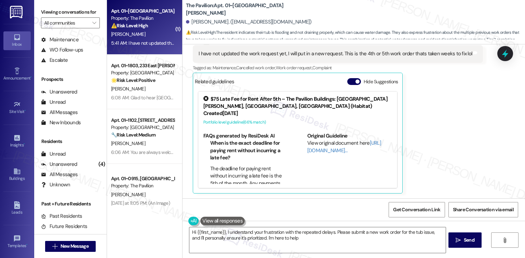
type textarea "Hi {{first_name}}, I understand your frustration with the repeated delays. Plea…"
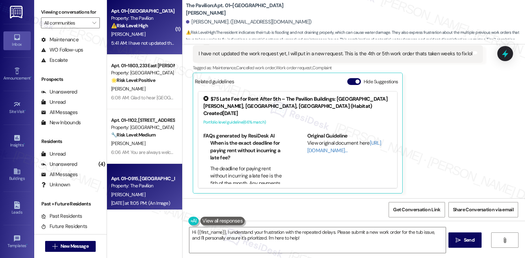
click at [133, 192] on div "[PERSON_NAME]" at bounding box center [142, 195] width 65 height 9
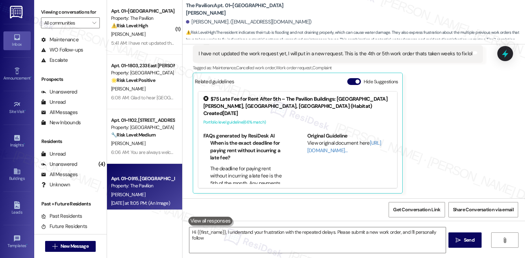
type textarea "Hi {{first_name}}, I understand your frustration with the repeated delays. Plea…"
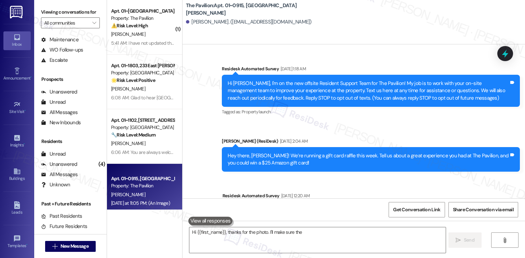
scroll to position [879, 0]
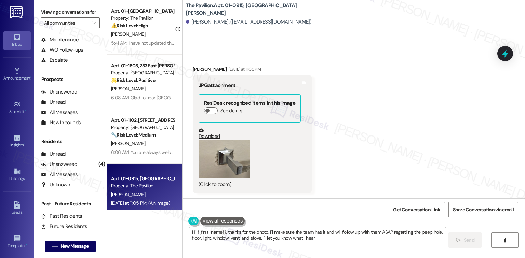
type textarea "Hi {{first_name}}, thanks for the photo. I'll make sure the team has it and wil…"
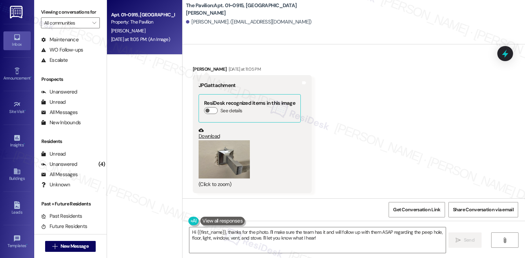
scroll to position [606, 0]
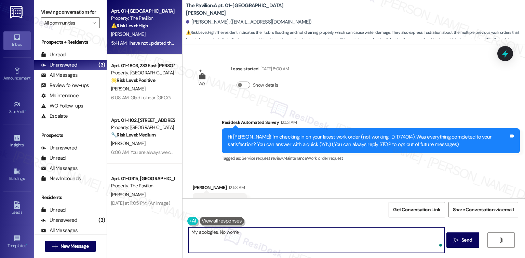
scroll to position [1824, 0]
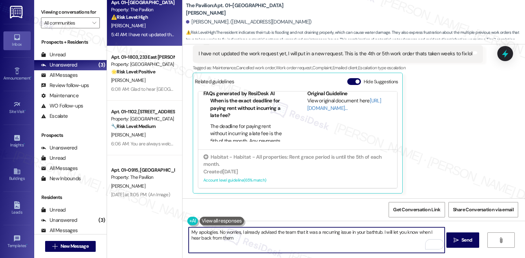
click at [260, 239] on textarea "My apologies. No worries, I already advised the team that it was a recurring is…" at bounding box center [317, 240] width 256 height 26
type textarea "My apologies. No worries, I already advised the team that it was a recurring is…"
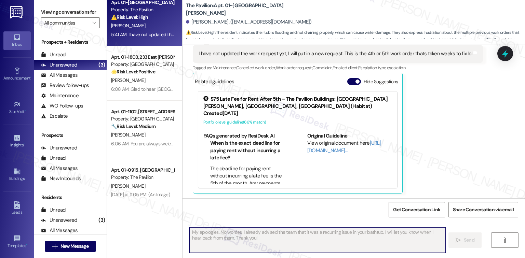
scroll to position [0, 0]
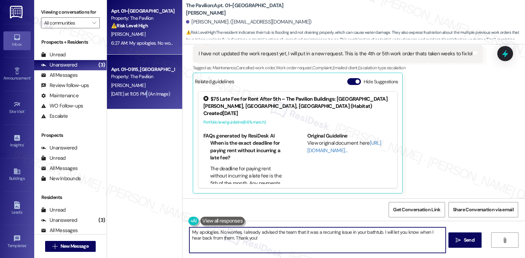
click at [142, 94] on div "Yesterday at 11:05 PM: (An Image) Yesterday at 11:05 PM: (An Image)" at bounding box center [142, 94] width 65 height 9
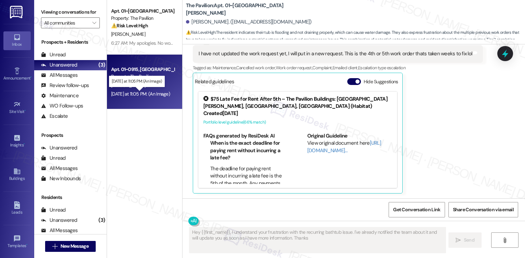
type textarea "Hey {{first_name}}, I understand your frustration with the recurring bathtub is…"
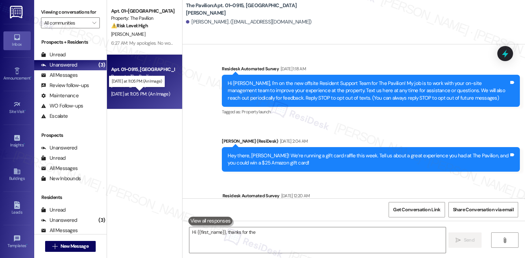
scroll to position [879, 0]
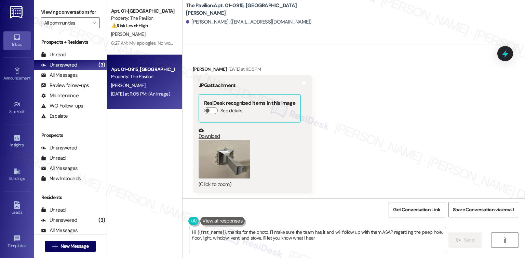
type textarea "Hi {{first_name}}, thanks for the photo. I'll make sure the team has it and wil…"
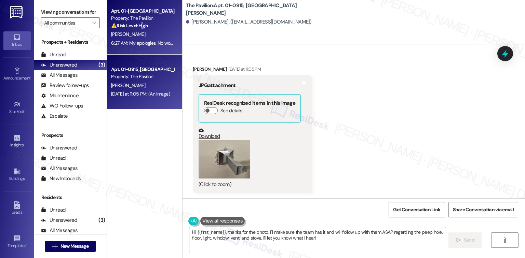
click at [141, 29] on div "⚠️ Risk Level: High The resident indicates their tub is flooding and not draini…" at bounding box center [142, 25] width 63 height 7
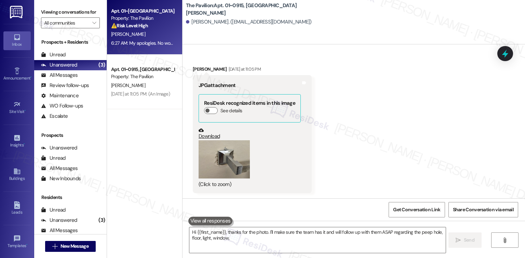
type textarea "Hi {{first_name}}, thanks for the photo. I'll make sure the team has it and wil…"
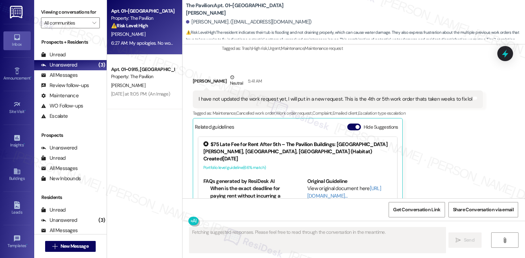
scroll to position [374, 0]
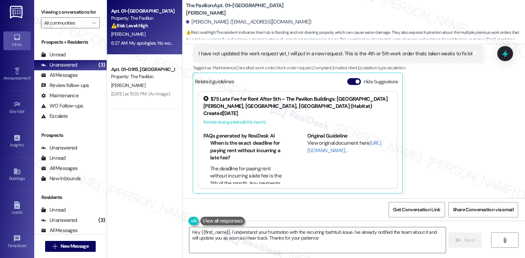
type textarea "Hey {{first_name}}, I understand your frustration with the recurring bathtub is…"
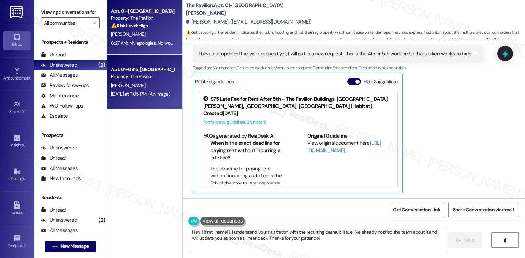
click at [147, 75] on div "Property: The Pavilion" at bounding box center [142, 76] width 63 height 7
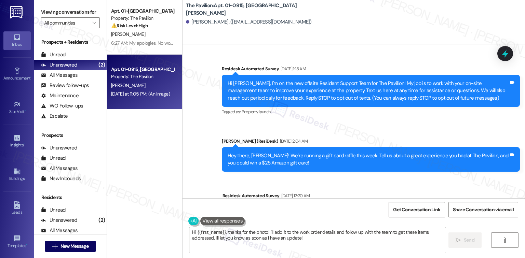
scroll to position [879, 0]
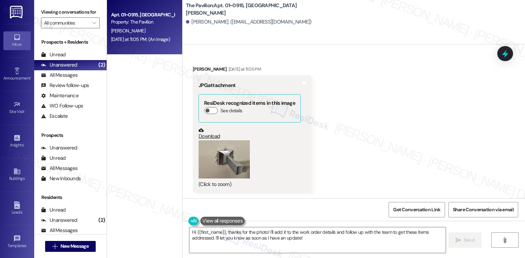
click at [143, 31] on div "[PERSON_NAME]" at bounding box center [142, 31] width 65 height 9
click at [204, 110] on button "See details" at bounding box center [211, 110] width 14 height 7
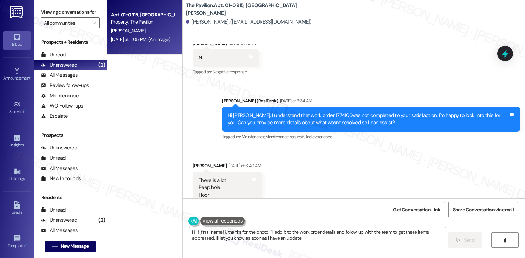
scroll to position [606, 0]
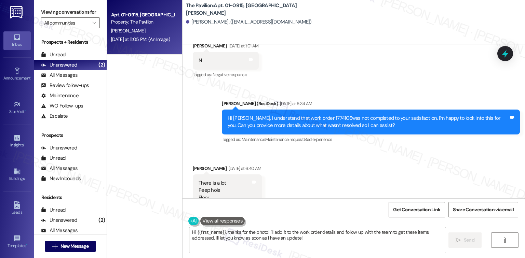
click at [307, 118] on div "Hi [PERSON_NAME], I understand that work order 1774106was not completed to your…" at bounding box center [367, 122] width 281 height 15
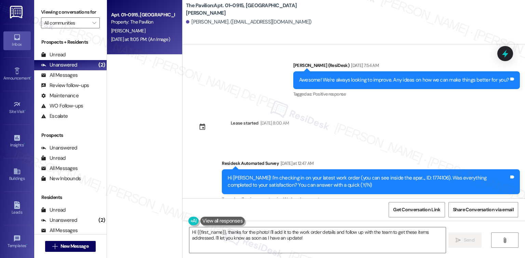
click at [407, 179] on div "Hi [PERSON_NAME]! I'm checking in on your latest work order (you can see inside…" at bounding box center [367, 182] width 281 height 15
click at [408, 179] on div "Hi [PERSON_NAME]! I'm checking in on your latest work order (you can see inside…" at bounding box center [367, 182] width 281 height 15
copy div "1774106"
drag, startPoint x: 239, startPoint y: 9, endPoint x: 221, endPoint y: 12, distance: 18.1
click at [221, 12] on b "The Pavilion: Apt. 01~0915, One Lafayette Plaisance" at bounding box center [254, 9] width 137 height 15
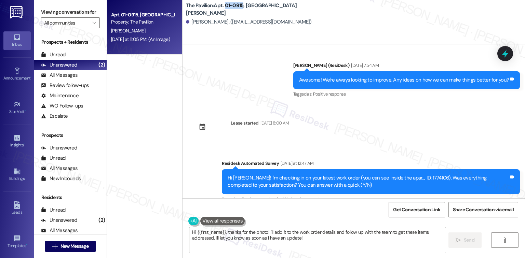
copy b "01~0915"
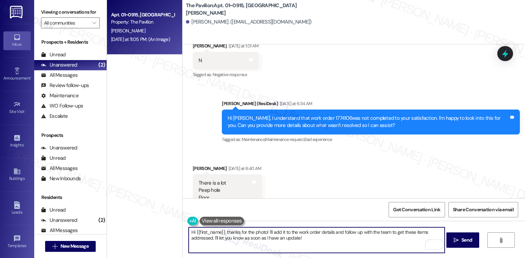
drag, startPoint x: 302, startPoint y: 238, endPoint x: 429, endPoint y: 252, distance: 127.5
click at [266, 232] on textarea "Hi {{first_name}}, thanks for the photo! I'll add it to the work order details …" at bounding box center [317, 240] width 256 height 26
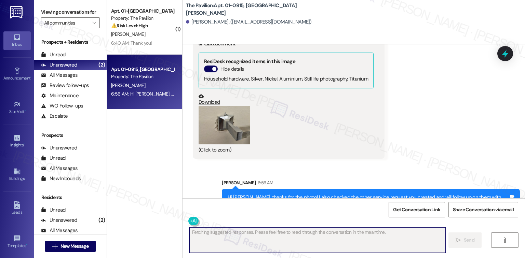
scroll to position [941, 0]
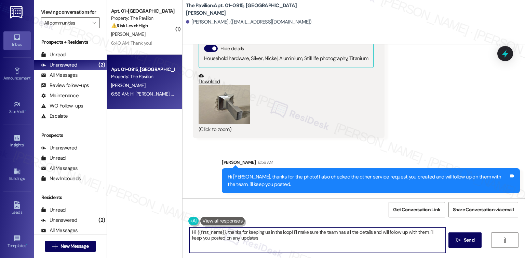
type textarea "Hi {{first_name}}, thanks for keeping us in the loop! I'll make sure the team h…"
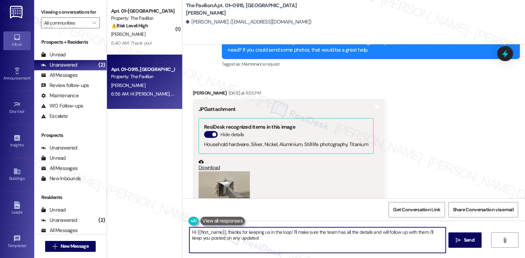
scroll to position [850, 0]
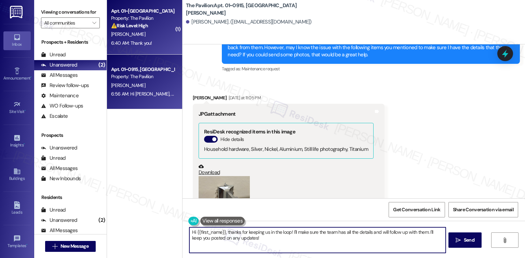
click at [153, 46] on div "6:40 AM: Thank you! 6:40 AM: Thank you!" at bounding box center [142, 43] width 65 height 9
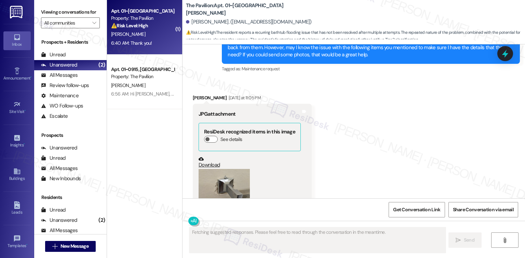
scroll to position [478, 0]
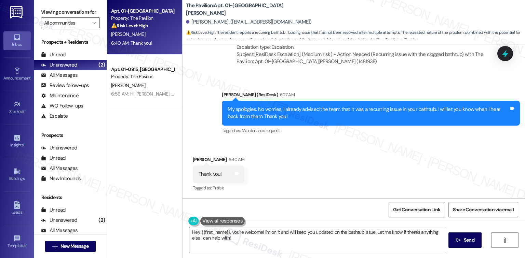
click at [276, 246] on textarea "Hey {{first_name}}, you're welcome! I'm on it and will keep you updated on the …" at bounding box center [317, 240] width 256 height 26
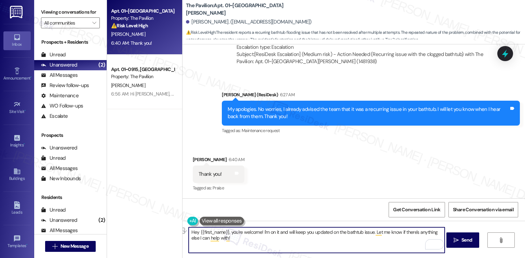
drag, startPoint x: 228, startPoint y: 232, endPoint x: 180, endPoint y: 232, distance: 48.2
click at [182, 232] on div "Hey {{first_name}}, you're welcome! I'm on it and will keep you updated on the …" at bounding box center [353, 246] width 342 height 51
type textarea "You're welcome! I'm on it and will keep you updated on the bathtub issue. Let m…"
click at [473, 242] on button " Send" at bounding box center [462, 240] width 33 height 15
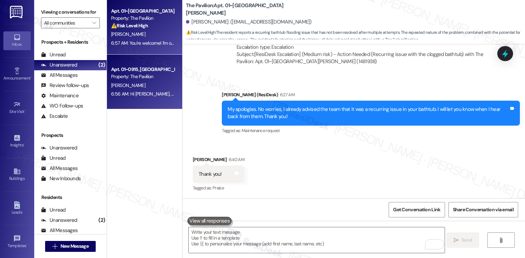
click at [150, 81] on div "Apt. 01~0915, One Lafayette Plaisance Property: The Pavilion" at bounding box center [142, 73] width 65 height 16
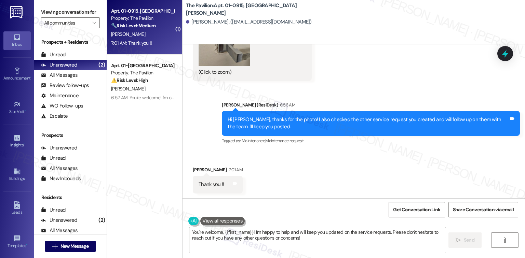
scroll to position [992, 0]
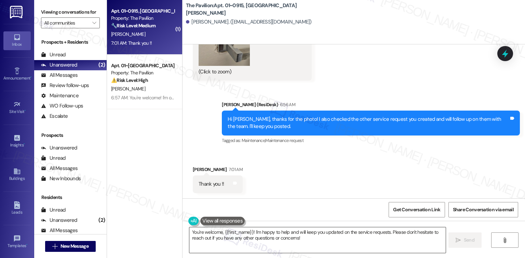
click at [307, 242] on textarea "You're welcome, {{first_name}}! I'm happy to help and will keep you updated on …" at bounding box center [317, 240] width 256 height 26
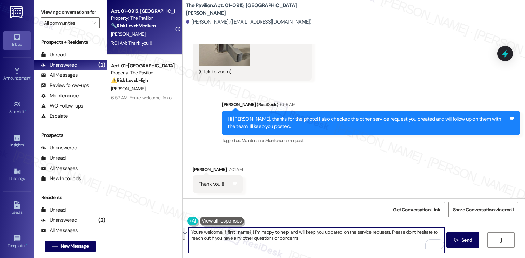
drag, startPoint x: 306, startPoint y: 240, endPoint x: 290, endPoint y: 234, distance: 17.4
click at [288, 234] on textarea "You're welcome, {{first_name}}! I'm happy to help and will keep you updated on …" at bounding box center [317, 240] width 256 height 26
type textarea "You're welcome, {{first_name}}! I'm happy to help!"
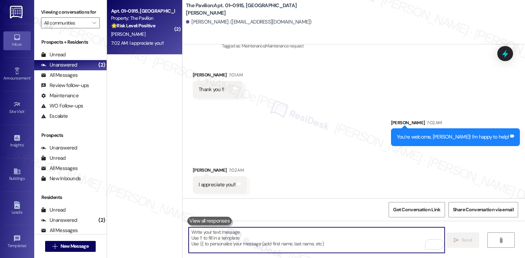
scroll to position [1087, 0]
click at [255, 238] on textarea "To enrich screen reader interactions, please activate Accessibility in Grammarl…" at bounding box center [317, 240] width 256 height 26
click at [253, 170] on div "Received via SMS Alaina Mayfield 7:02 AM I appreciate you!! Tags and notes" at bounding box center [353, 174] width 342 height 47
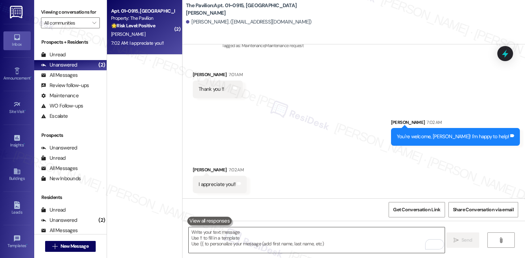
click at [221, 237] on textarea "To enrich screen reader interactions, please activate Accessibility in Grammarl…" at bounding box center [317, 240] width 256 height 26
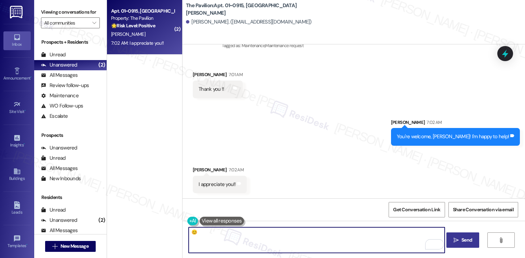
type textarea "😊"
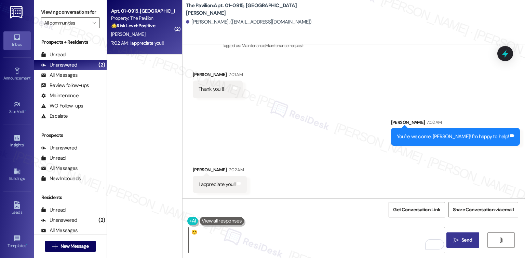
click at [452, 240] on span " Send" at bounding box center [463, 240] width 22 height 7
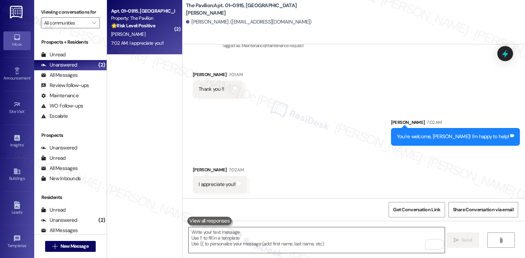
scroll to position [1087, 0]
click at [156, 110] on div "( 2 ) Apt. 01~0915, One Lafayette Plaisance Property: The Pavilion 🌟 Risk Level…" at bounding box center [144, 105] width 75 height 210
click at [85, 61] on div "Unanswered (2)" at bounding box center [70, 65] width 72 height 10
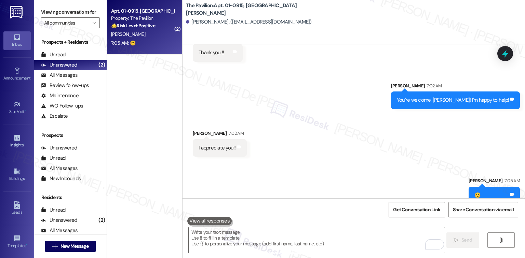
scroll to position [1134, 0]
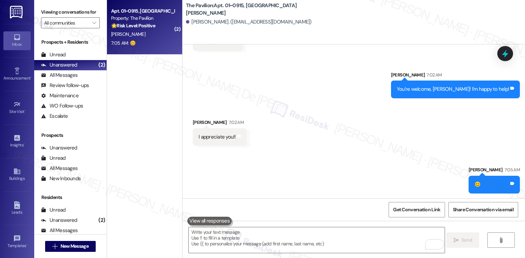
click at [152, 116] on div "( 2 ) Apt. 01~0915, One Lafayette Plaisance Property: The Pavilion 🌟 Risk Level…" at bounding box center [144, 105] width 75 height 210
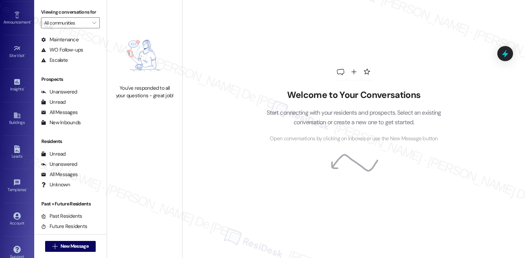
scroll to position [66, 0]
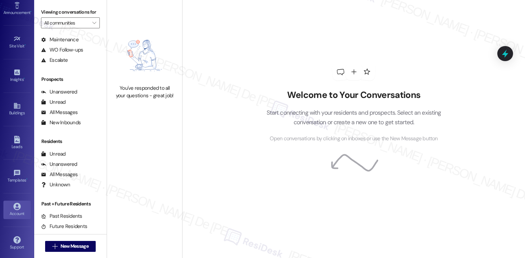
click at [11, 211] on div "Account" at bounding box center [17, 213] width 34 height 7
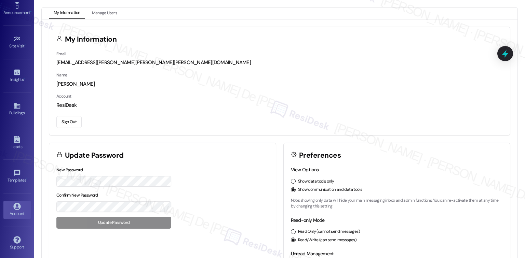
click at [63, 115] on div "Sign Out" at bounding box center [279, 121] width 446 height 14
click at [67, 122] on button "Sign Out" at bounding box center [68, 122] width 25 height 12
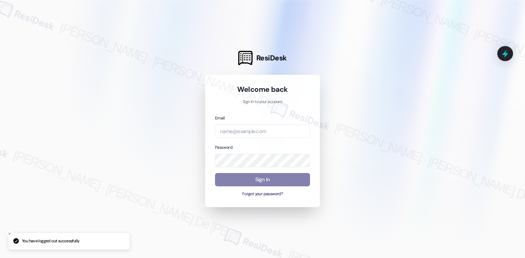
click at [245, 123] on div "Email" at bounding box center [262, 126] width 95 height 24
click at [245, 126] on input "email" at bounding box center [262, 131] width 95 height 13
click at [237, 133] on input "email" at bounding box center [262, 131] width 95 height 13
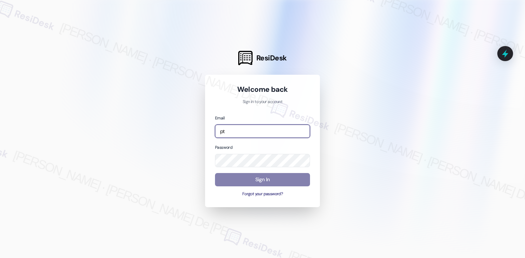
type input "p"
click at [288, 129] on input "email" at bounding box center [262, 131] width 95 height 13
click at [296, 127] on input "email" at bounding box center [262, 131] width 95 height 13
click at [276, 125] on input "email" at bounding box center [262, 131] width 95 height 13
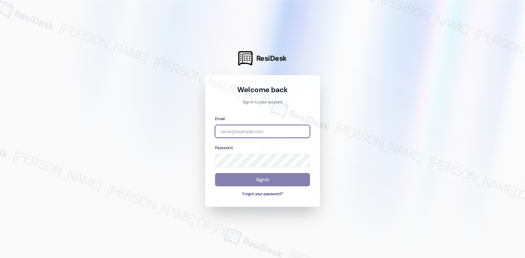
click at [273, 130] on input "email" at bounding box center [262, 131] width 95 height 13
click at [279, 130] on input "email" at bounding box center [262, 131] width 95 height 13
click at [257, 128] on input "email" at bounding box center [262, 131] width 95 height 13
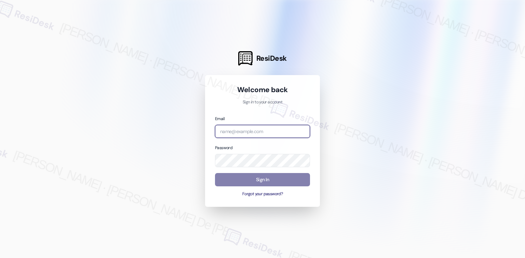
paste input "01~0915"
click at [255, 132] on input "01~0915" at bounding box center [262, 131] width 95 height 13
type input "0"
click at [380, 50] on div at bounding box center [262, 129] width 525 height 258
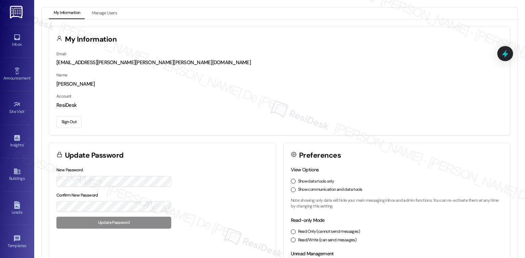
scroll to position [1408, 0]
click at [66, 123] on button "Sign Out" at bounding box center [68, 122] width 25 height 12
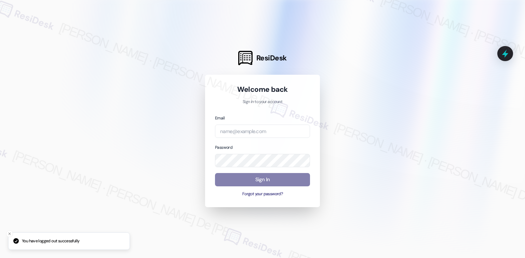
click at [76, 123] on div at bounding box center [262, 129] width 525 height 258
click at [238, 141] on div "Email Password Sign In Forgot your password?" at bounding box center [262, 155] width 95 height 83
click at [256, 131] on input "email" at bounding box center [262, 131] width 95 height 13
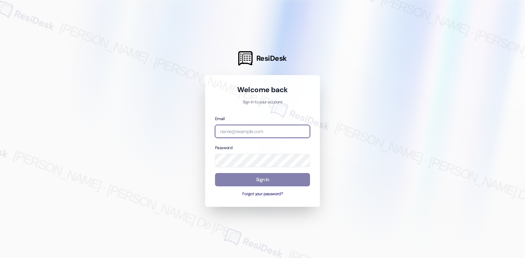
drag, startPoint x: 0, startPoint y: 0, endPoint x: 256, endPoint y: 132, distance: 288.0
click at [256, 132] on input "email" at bounding box center [262, 131] width 95 height 13
click at [34, 25] on div at bounding box center [262, 129] width 525 height 258
click at [262, 125] on input "email" at bounding box center [262, 131] width 95 height 13
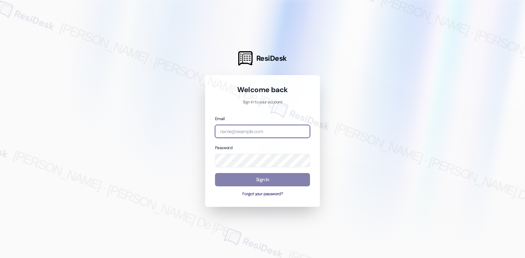
scroll to position [1824, 0]
click at [264, 135] on input "email" at bounding box center [262, 131] width 95 height 13
click at [265, 131] on input "email" at bounding box center [262, 131] width 95 height 13
click at [264, 131] on input "email" at bounding box center [262, 131] width 95 height 13
click at [255, 134] on input "email" at bounding box center [262, 131] width 95 height 13
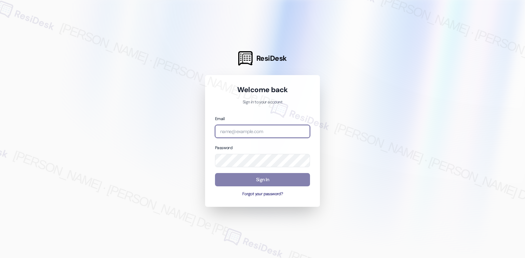
click at [240, 136] on input "email" at bounding box center [262, 131] width 95 height 13
paste input "automated-surveys-habitat-cristel.joy.de.jesus@habitat.com"
type input "automated-surveys-habitat-cristel.joy.de.jesus@habitat.com"
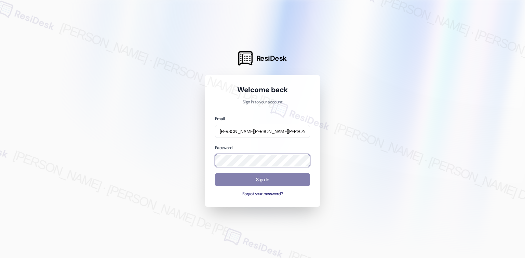
scroll to position [0, 0]
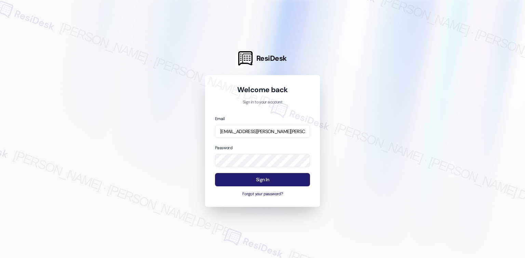
click at [254, 179] on button "Sign In" at bounding box center [262, 179] width 95 height 13
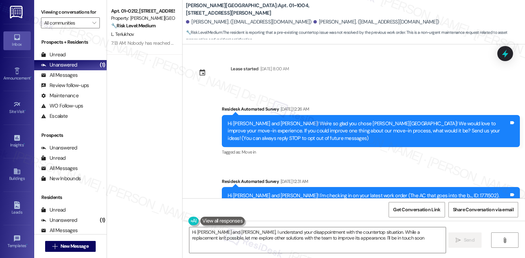
type textarea "Hi Elle and Luke, I understand your disappointment with the countertop situatio…"
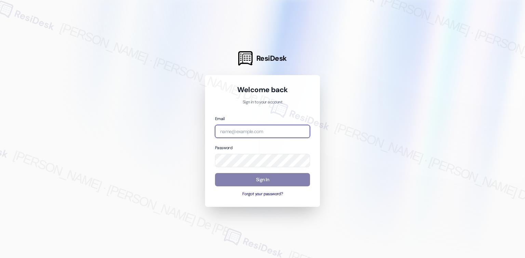
click at [255, 130] on input "email" at bounding box center [262, 131] width 95 height 13
drag, startPoint x: 0, startPoint y: 0, endPoint x: 255, endPoint y: 130, distance: 286.6
click at [253, 133] on input "email" at bounding box center [262, 131] width 95 height 13
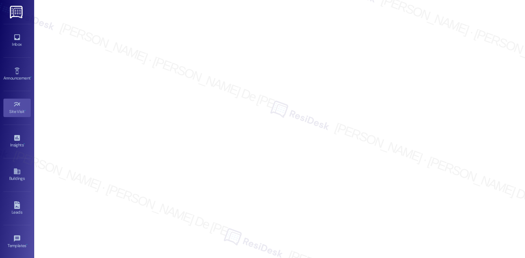
scroll to position [1824, 0]
click at [17, 45] on div "Inbox" at bounding box center [17, 44] width 34 height 7
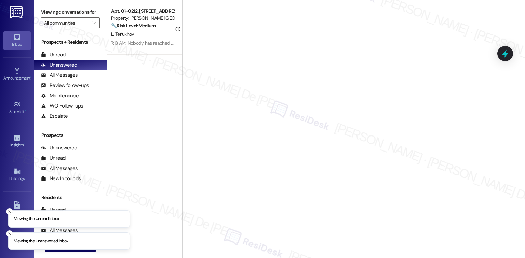
type textarea "o"
click at [323, 124] on p "Start connecting with your residents and prospects. Select an existing conversa…" at bounding box center [353, 124] width 195 height 19
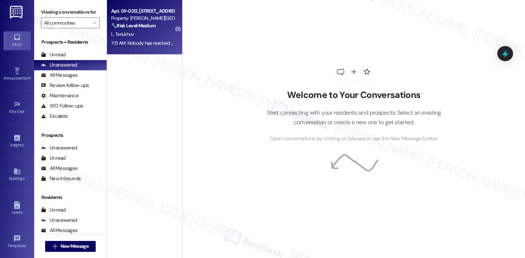
click at [142, 37] on div "L. Teriukhov" at bounding box center [142, 34] width 65 height 9
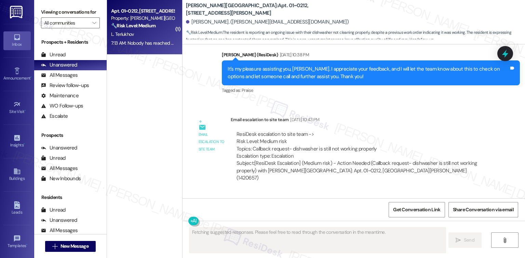
scroll to position [625, 0]
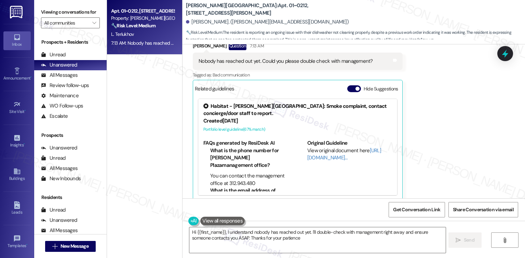
type textarea "Hi {{first_name}}, I understand nobody has reached out yet. I'll double-check w…"
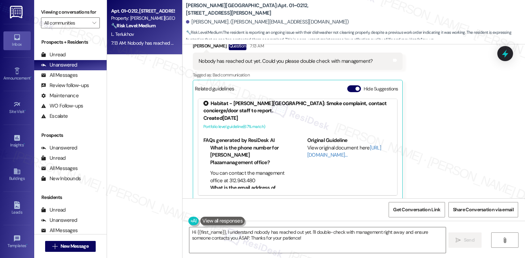
scroll to position [3, 0]
click at [497, 153] on div "Received via SMS Lev Teriukhov Question 7:13 AM Nobody has reached out yet. Cou…" at bounding box center [353, 116] width 342 height 180
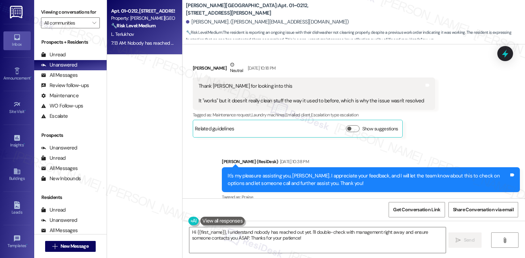
scroll to position [443, 0]
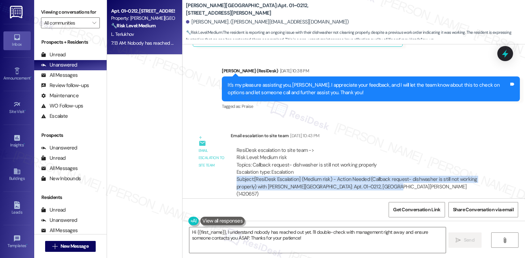
drag, startPoint x: 232, startPoint y: 179, endPoint x: 480, endPoint y: 191, distance: 247.6
click at [480, 191] on div "ResiDesk escalation to site team -> Risk Level: Medium risk Topics: Callback re…" at bounding box center [361, 172] width 260 height 61
copy div "Subject: [ResiDesk Escalation] (Medium risk) - Action Needed (Callback request-…"
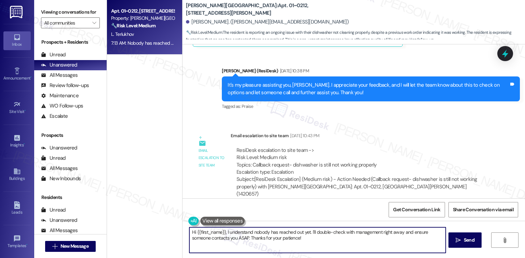
click at [213, 251] on textarea "Hi {{first_name}}, I understand nobody has reached out yet. I'll double-check w…" at bounding box center [317, 240] width 256 height 26
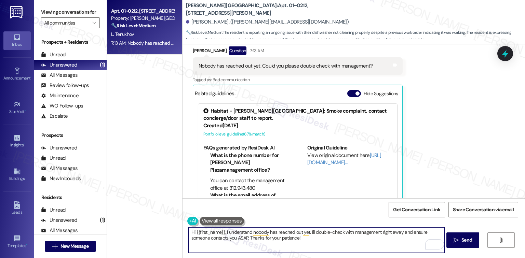
scroll to position [626, 0]
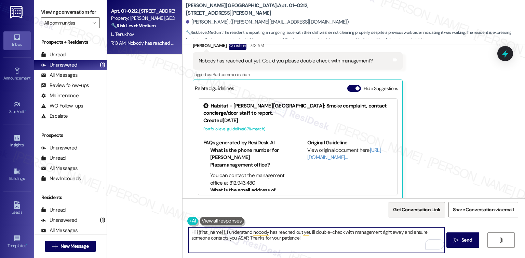
click at [433, 213] on span "Get Conversation Link" at bounding box center [416, 209] width 47 height 7
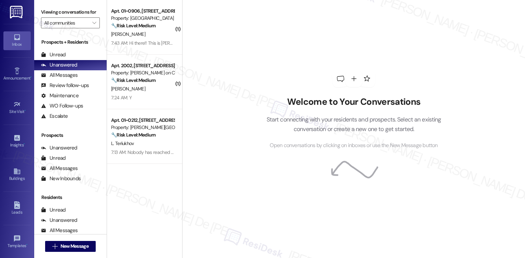
scroll to position [1824, 0]
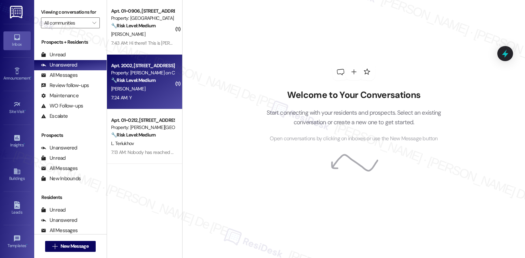
click at [142, 94] on div "7:24 AM: Y 7:24 AM: Y" at bounding box center [142, 98] width 65 height 9
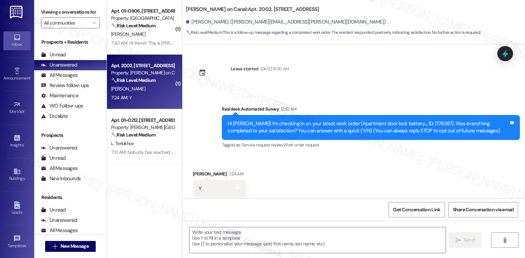
scroll to position [14, 0]
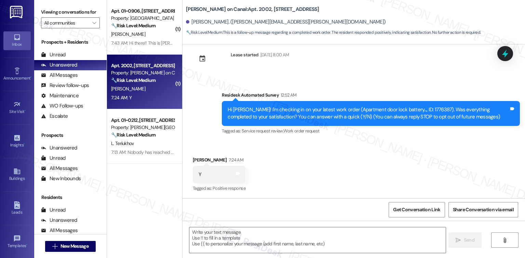
type textarea "Fetching suggested responses. Please feel free to read through the conversation…"
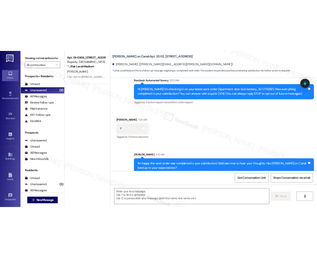
scroll to position [69, 0]
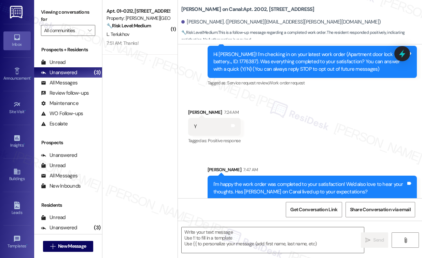
click at [71, 19] on label "Viewing conversations for" at bounding box center [68, 16] width 54 height 18
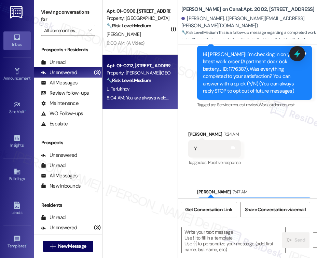
click at [148, 79] on strong "🔧 Risk Level: Medium" at bounding box center [129, 80] width 44 height 6
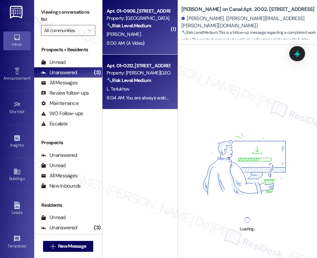
click at [142, 34] on div "[PERSON_NAME]" at bounding box center [138, 34] width 65 height 9
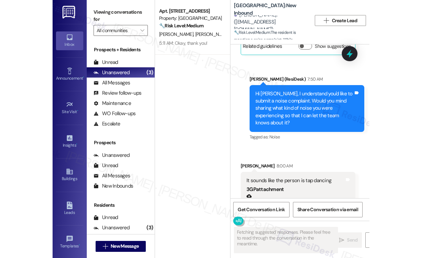
scroll to position [1412, 0]
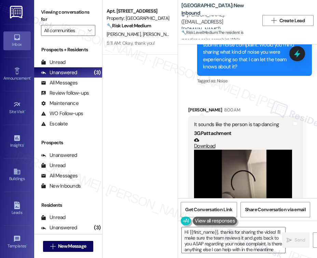
type textarea "Hi {{first_name}}, thanks for sharing the video! I'll make sure the team review…"
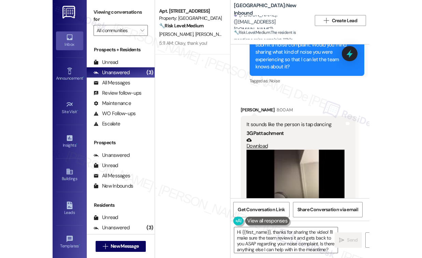
scroll to position [1190, 0]
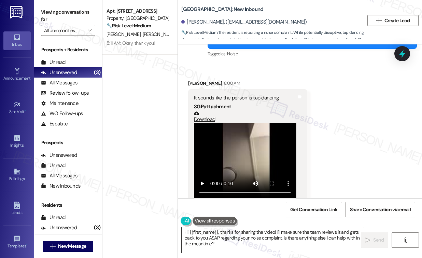
click at [271, 245] on textarea "Hi {{first_name}}, thanks for sharing the video! I'll make sure the team review…" at bounding box center [273, 240] width 182 height 26
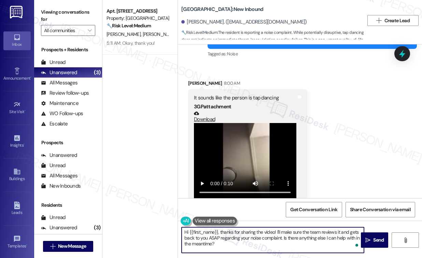
click at [214, 235] on textarea "Hi {{first_name}}, thanks for sharing the video! I'll make sure the team review…" at bounding box center [273, 240] width 182 height 26
click at [214, 240] on textarea "Hi {{first_name}}, thanks for sharing the video! I'll make sure the team review…" at bounding box center [273, 240] width 182 height 26
type textarea "ASAP"
click at [214, 240] on textarea "Hi {{first_name}}, thanks for sharing the video! I'll make sure the team review…" at bounding box center [273, 240] width 182 height 26
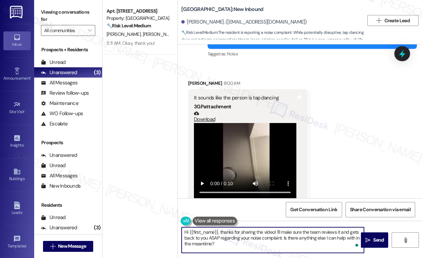
click at [216, 239] on textarea "Hi {{first_name}}, thanks for sharing the video! I'll make sure the team review…" at bounding box center [273, 240] width 182 height 26
click at [266, 238] on textarea "Hi {{first_name}}, thanks for sharing the video! I'll make sure the team review…" at bounding box center [273, 240] width 182 height 26
drag, startPoint x: 222, startPoint y: 232, endPoint x: 157, endPoint y: 235, distance: 65.6
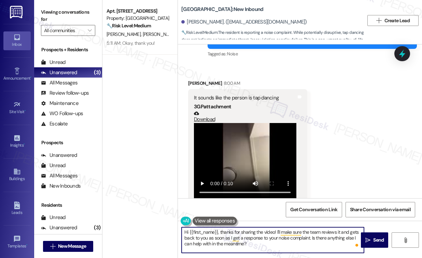
click at [157, 235] on div "Apt. 101, 1 Indigo Place Property: Indigo Place 🔧 Risk Level: Medium The reside…" at bounding box center [262, 129] width 320 height 258
click at [218, 233] on textarea "Hi {{first_name}}, thanks for sharing the video! I'll make sure the team review…" at bounding box center [273, 240] width 182 height 26
drag, startPoint x: 221, startPoint y: 232, endPoint x: 124, endPoint y: 234, distance: 97.4
click at [124, 234] on div "Apt. 101, 1 Indigo Place Property: Indigo Place 🔧 Risk Level: Medium The reside…" at bounding box center [262, 129] width 320 height 258
type textarea "Thanks for sharing the video! I'll make sure the team reviews it and gets back …"
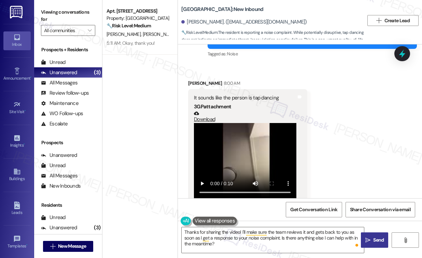
click at [370, 243] on span " Send" at bounding box center [375, 239] width 22 height 7
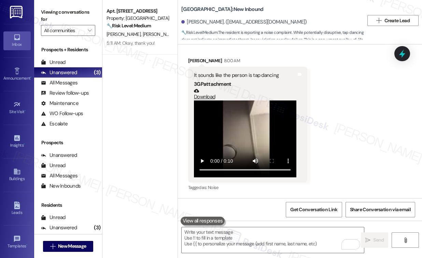
scroll to position [1252, 0]
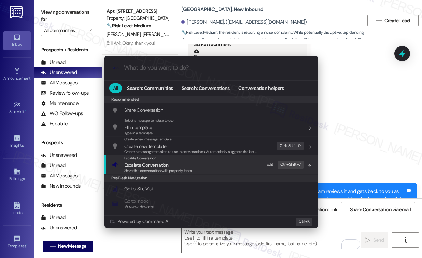
click at [243, 169] on div "Escalate Conversation Escalate Conversation Share this conversation with proper…" at bounding box center [212, 164] width 200 height 18
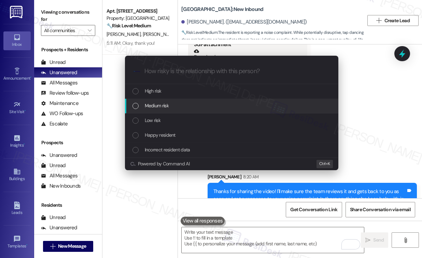
click at [184, 99] on div "Medium risk" at bounding box center [231, 106] width 213 height 15
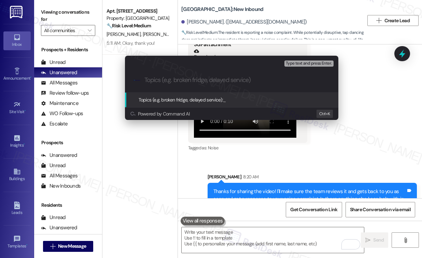
click at [193, 83] on input "Topics (e.g. broken fridge, delayed service)" at bounding box center [236, 80] width 185 height 7
type input "Noise complaint - tap dancing"
click at [305, 66] on span "Type text and press Enter." at bounding box center [309, 63] width 46 height 5
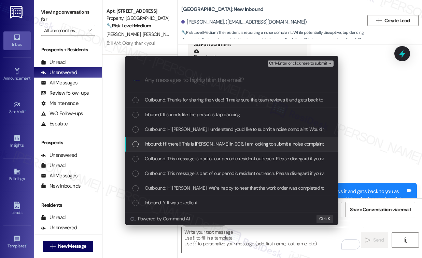
click at [234, 144] on span "Inbound: Hi there!! This is Lisa Pivetta in 906. I am looking to submit a noise…" at bounding box center [260, 144] width 230 height 8
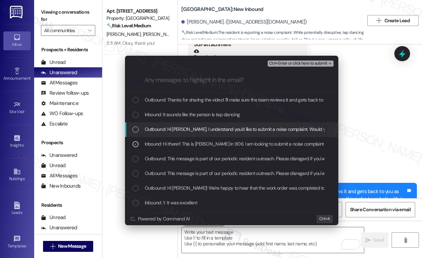
click at [240, 126] on span "Outbound: Hi Lisa, I understand you'd like to submit a noise complaint. Would y…" at bounding box center [334, 129] width 378 height 8
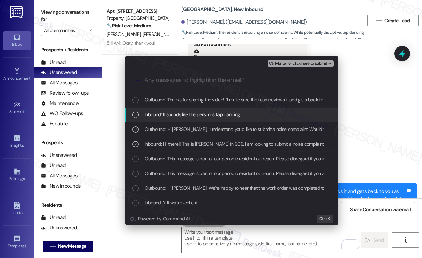
click at [235, 112] on span "Inbound: It sounds like the person is tap dancing" at bounding box center [192, 115] width 95 height 8
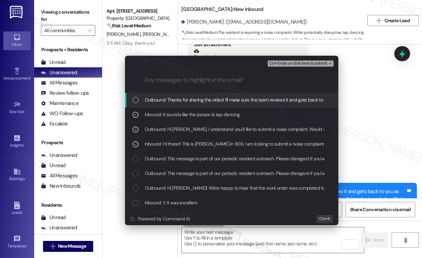
click at [231, 103] on span "Outbound: Thanks for sharing the video! I'll make sure the team reviews it and …" at bounding box center [344, 100] width 398 height 8
click at [297, 65] on span "Ctrl+Enter or click here to submit" at bounding box center [298, 63] width 58 height 5
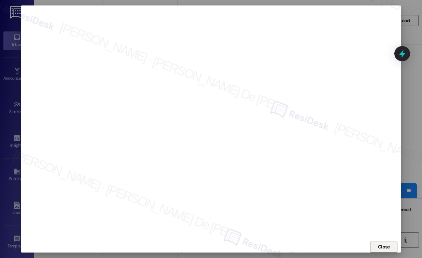
click at [385, 249] on span "Close" at bounding box center [384, 246] width 12 height 7
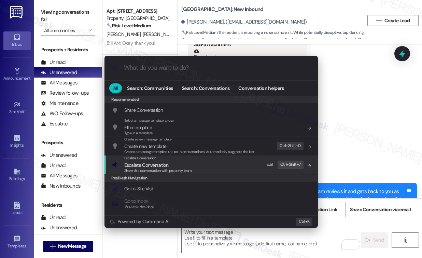
click at [234, 169] on div "Escalate Conversation Escalate Conversation Share this conversation with proper…" at bounding box center [212, 164] width 200 height 18
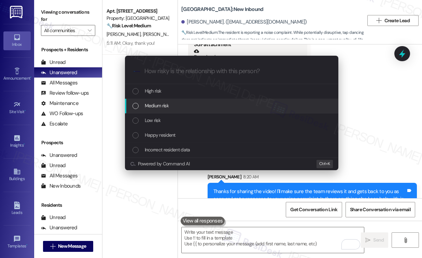
click at [170, 109] on div "Medium risk" at bounding box center [233, 106] width 200 height 8
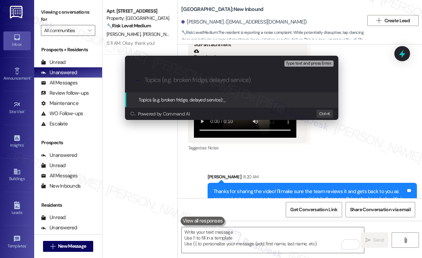
click at [175, 82] on input "Topics (e.g. broken fridge, delayed service)" at bounding box center [236, 80] width 185 height 7
type input "Noise complaint - tap dancing"
click at [305, 65] on span "Type text and press Enter." at bounding box center [309, 63] width 46 height 5
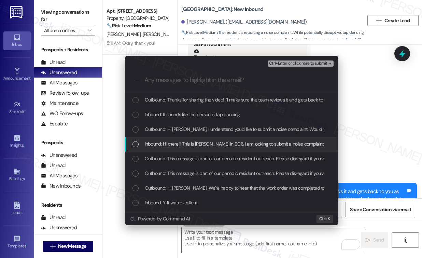
click at [151, 140] on span "Inbound: Hi there!! This is Lisa Pivetta in 906. I am looking to submit a noise…" at bounding box center [260, 144] width 230 height 8
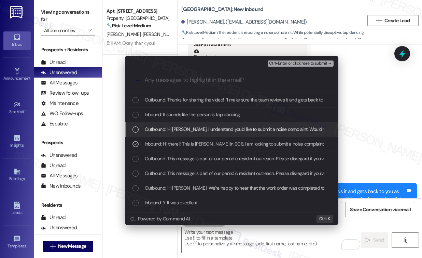
click at [154, 128] on span "Outbound: Hi Lisa, I understand you'd like to submit a noise complaint. Would y…" at bounding box center [334, 129] width 378 height 8
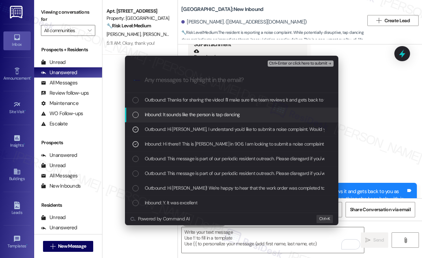
click at [159, 116] on span "Inbound: It sounds like the person is tap dancing" at bounding box center [192, 115] width 95 height 8
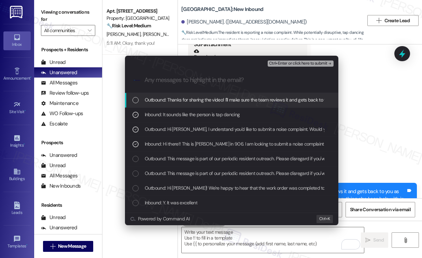
click at [176, 96] on span "Outbound: Thanks for sharing the video! I'll make sure the team reviews it and …" at bounding box center [344, 100] width 398 height 8
click at [316, 62] on span "Ctrl+Enter or click here to submit" at bounding box center [298, 63] width 58 height 5
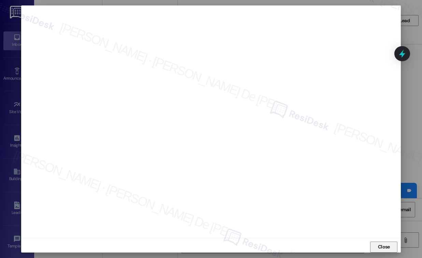
click at [372, 242] on button "Close" at bounding box center [383, 246] width 27 height 11
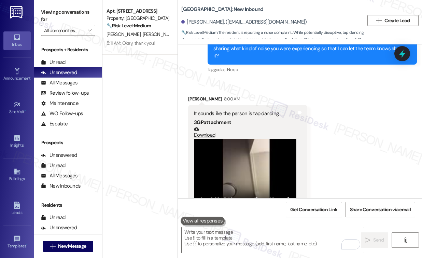
scroll to position [1161, 0]
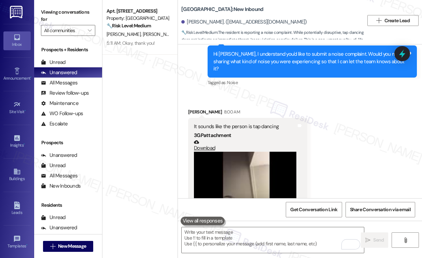
click at [205, 139] on link "Download" at bounding box center [245, 145] width 102 height 12
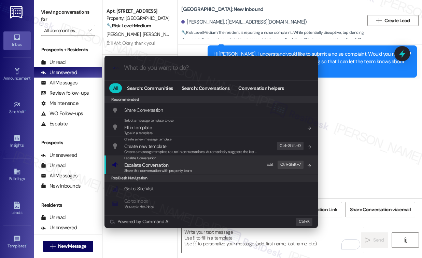
click at [242, 168] on div "Escalate Conversation Escalate Conversation Share this conversation with proper…" at bounding box center [212, 164] width 200 height 18
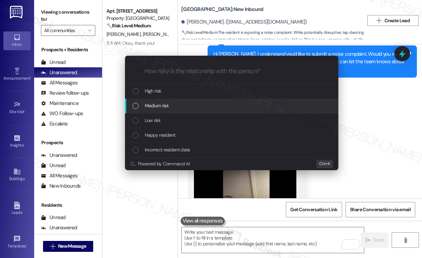
click at [179, 108] on div "Medium risk" at bounding box center [233, 106] width 200 height 8
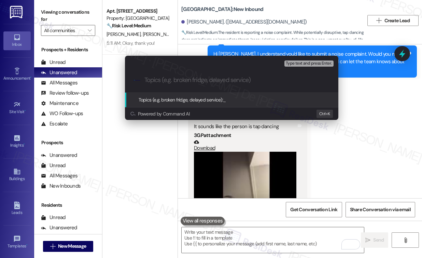
click at [191, 81] on input "Topics (e.g. broken fridge, delayed service)" at bounding box center [236, 80] width 185 height 7
type input "Noise Complaint - Tap dancing"
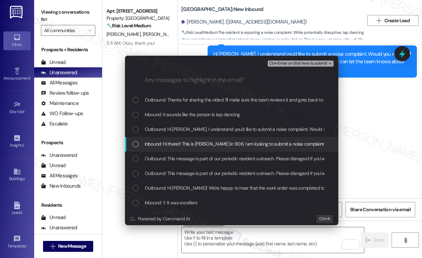
click at [197, 142] on span "Inbound: Hi there!! This is Lisa Pivetta in 906. I am looking to submit a noise…" at bounding box center [260, 144] width 230 height 8
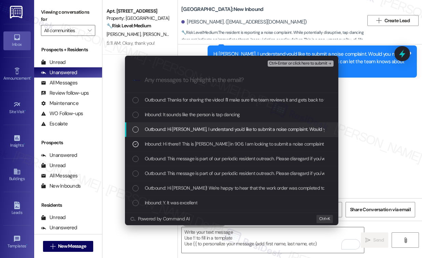
click at [208, 128] on span "Outbound: Hi Lisa, I understand you'd like to submit a noise complaint. Would y…" at bounding box center [334, 129] width 378 height 8
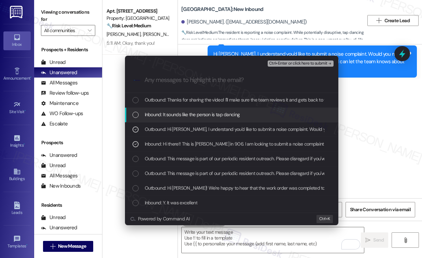
click at [208, 117] on span "Inbound: It sounds like the person is tap dancing" at bounding box center [192, 115] width 95 height 8
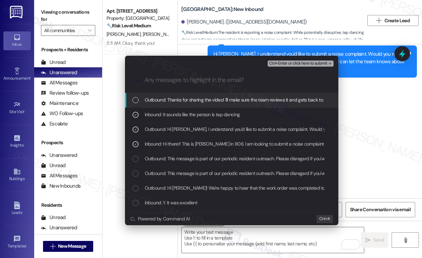
click at [221, 96] on span "Outbound: Thanks for sharing the video! I'll make sure the team reviews it and …" at bounding box center [344, 100] width 398 height 8
click at [307, 59] on div "Ctrl+Enter or click here to submit" at bounding box center [301, 63] width 67 height 9
click at [301, 61] on span "Ctrl+Enter or click here to submit" at bounding box center [298, 63] width 58 height 5
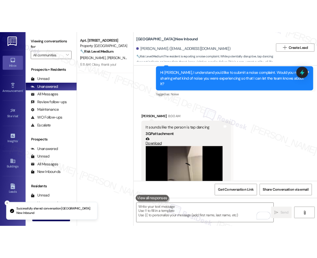
scroll to position [1190, 0]
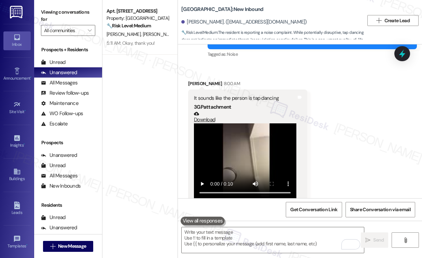
click at [129, 82] on div "Apt. 101, 1 Indigo Place Property: Indigo Place 🔧 Risk Level: Medium The reside…" at bounding box center [139, 104] width 75 height 209
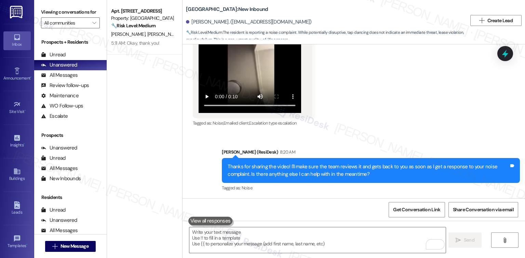
scroll to position [1080, 0]
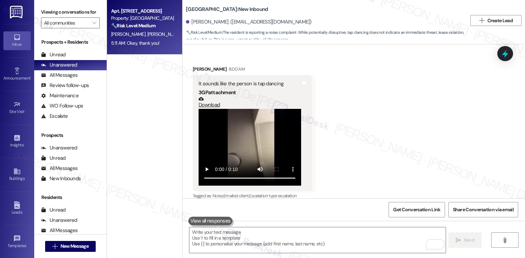
click at [147, 32] on span "G. Perry" at bounding box center [165, 34] width 36 height 6
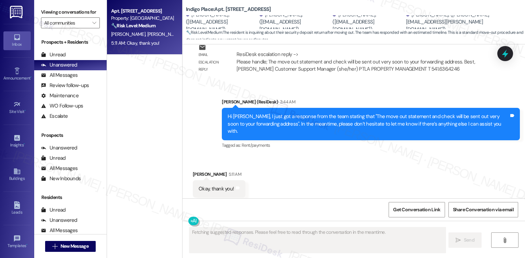
scroll to position [2090, 0]
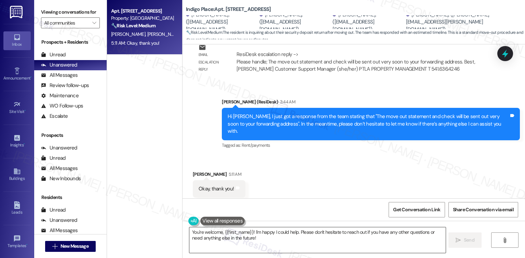
click at [284, 247] on textarea "You're welcome, {{first_name}}! I'm happy I could help. Please don't hesitate t…" at bounding box center [317, 240] width 256 height 26
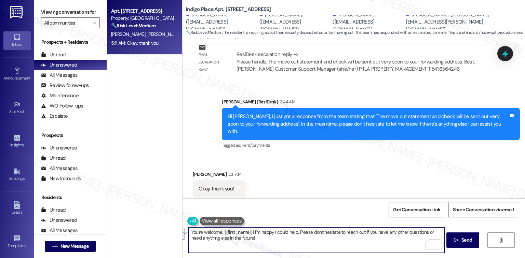
drag, startPoint x: 295, startPoint y: 234, endPoint x: 327, endPoint y: 251, distance: 36.2
click at [327, 251] on textarea "You're welcome, {{first_name}}! I'm happy I could help. Please don't hesitate t…" at bounding box center [317, 240] width 256 height 26
type textarea "You're welcome, {{first_name}}! I'm happy I could help."
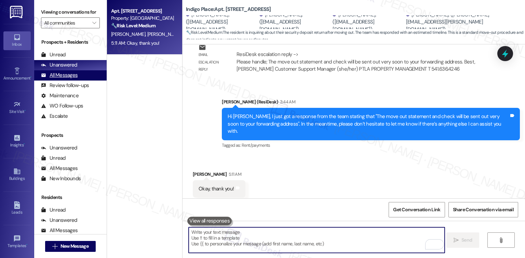
drag, startPoint x: 64, startPoint y: 79, endPoint x: 83, endPoint y: 71, distance: 19.9
click at [64, 79] on div "All Messages" at bounding box center [59, 75] width 37 height 7
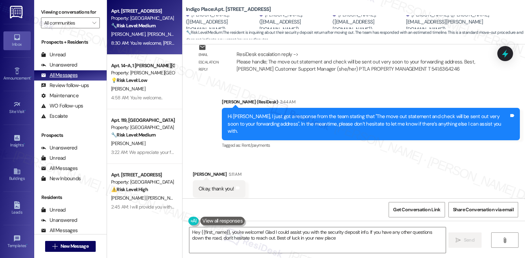
type textarea "Hey {{first_name}}, you're welcome! Glad I could assist you with the security d…"
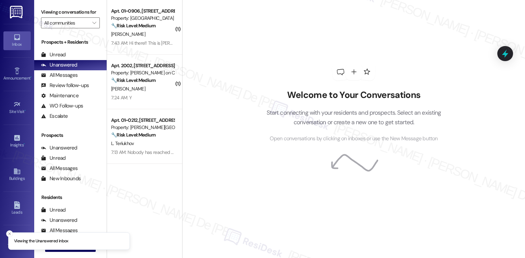
scroll to position [1408, 0]
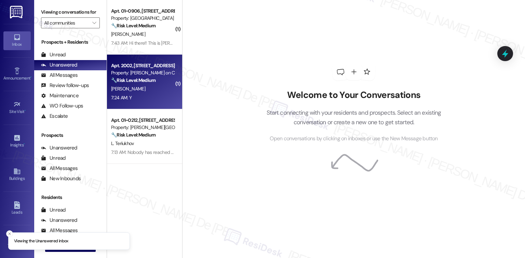
click at [134, 93] on div "[PERSON_NAME]" at bounding box center [142, 89] width 65 height 9
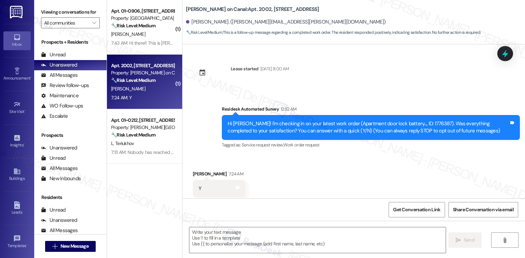
scroll to position [14, 0]
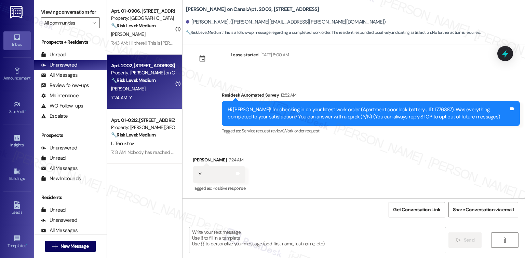
type textarea "Fetching suggested responses. Please feel free to read through the conversation…"
click at [310, 230] on textarea at bounding box center [317, 240] width 256 height 26
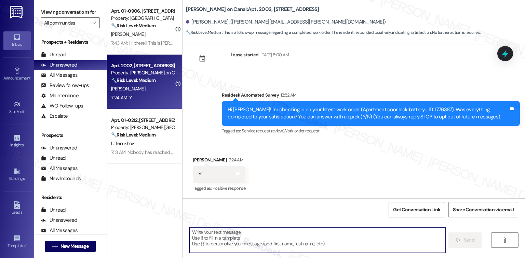
click at [309, 234] on textarea at bounding box center [317, 240] width 256 height 26
paste textarea "I'm happy the work order was completed to your satisfaction! We'd also love to …"
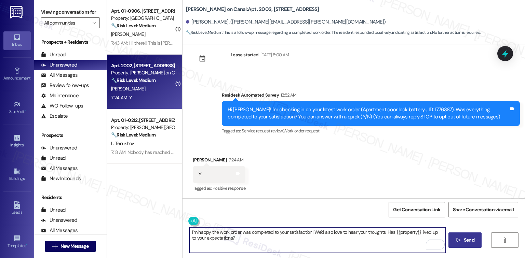
type textarea "I'm happy the work order was completed to your satisfaction! We'd also love to …"
click at [465, 239] on span "Send" at bounding box center [468, 240] width 11 height 7
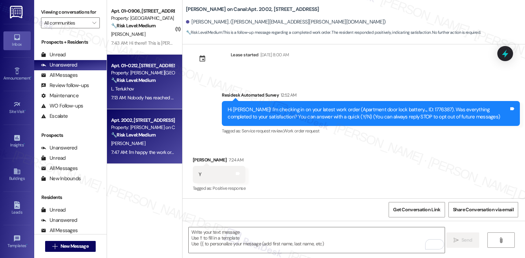
click at [141, 85] on div "L. Teriukhov" at bounding box center [142, 89] width 65 height 9
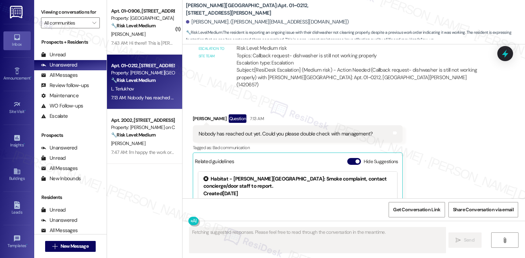
scroll to position [625, 0]
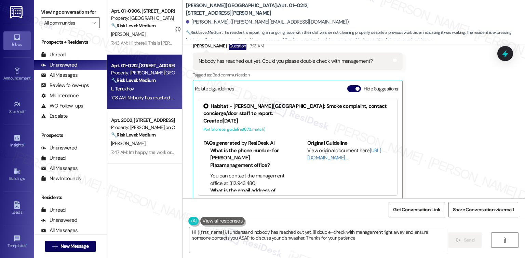
type textarea "Hi {{first_name}}, I understand nobody has reached out yet. I'll double-check w…"
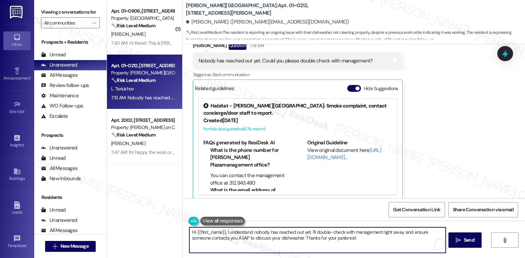
type textarea "heck"
drag, startPoint x: 340, startPoint y: 233, endPoint x: 168, endPoint y: 231, distance: 172.2
click at [176, 234] on div "( 1 ) Apt. 01~0906, 1130 N. Dearborn Property: Elm Street 🔧 Risk Level: Medium …" at bounding box center [316, 129] width 418 height 258
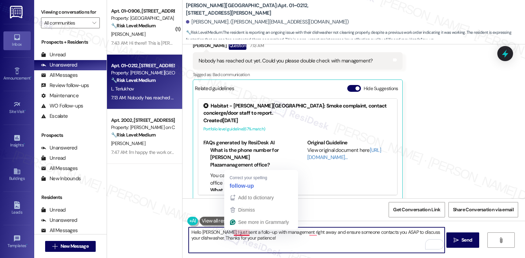
click at [241, 234] on textarea "Hello Lev, I just sent a follo-up with management right away and ensure someone…" at bounding box center [317, 240] width 256 height 26
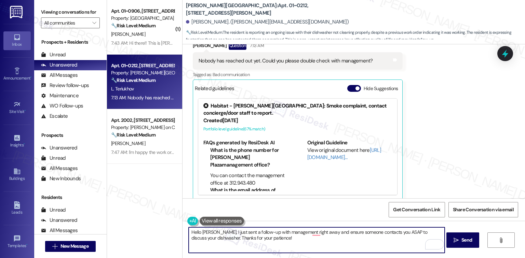
click at [261, 232] on textarea "Hello Lev, I just sent a follow-up with management right away and ensure someon…" at bounding box center [317, 240] width 256 height 26
click at [299, 237] on textarea "Hello Lev, I just sent a follow-up with the team and ensure someone contacts yo…" at bounding box center [317, 240] width 256 height 26
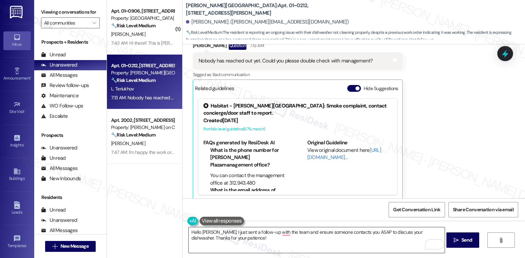
click at [235, 239] on textarea "Hello Lev, I just sent a follow-up with the team and ensure someone contacts yo…" at bounding box center [317, 240] width 256 height 26
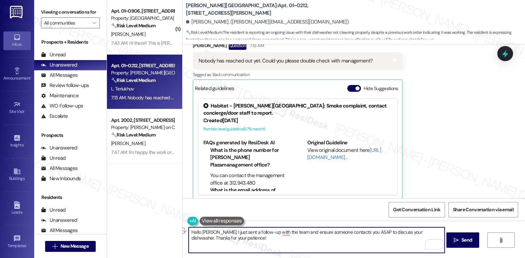
drag, startPoint x: 340, startPoint y: 233, endPoint x: 415, endPoint y: 233, distance: 75.1
click at [415, 233] on textarea "Hello Lev, I just sent a follow-up with the team and ensure someone contacts yo…" at bounding box center [317, 240] width 256 height 26
type textarea "Hello Lev, I just sent a follow-up with the team and ensure someone contacts. T…"
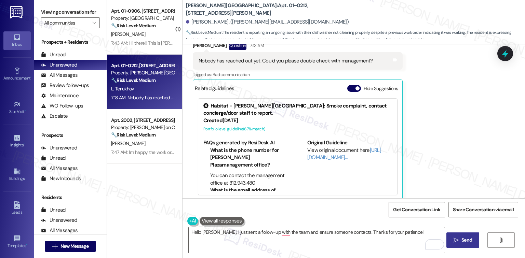
click at [470, 238] on span "Send" at bounding box center [466, 240] width 11 height 7
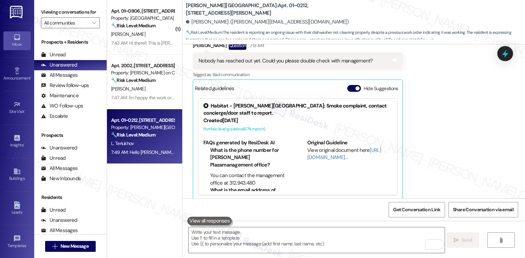
scroll to position [625, 0]
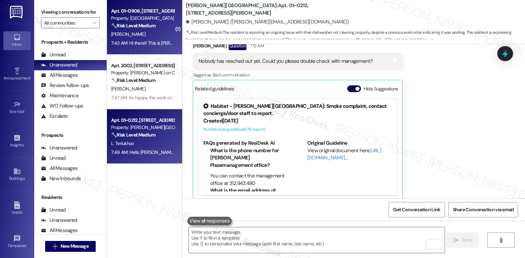
click at [139, 42] on div "7:43 AM: Hi there!! This is Lisa Pivetta in 906. I am looking to submit a noise…" at bounding box center [225, 43] width 229 height 6
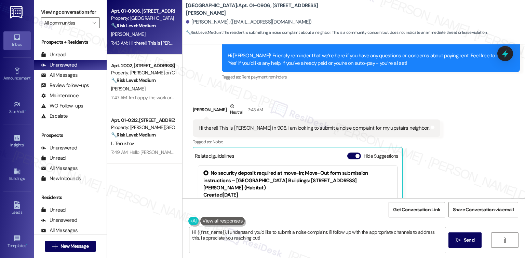
scroll to position [986, 0]
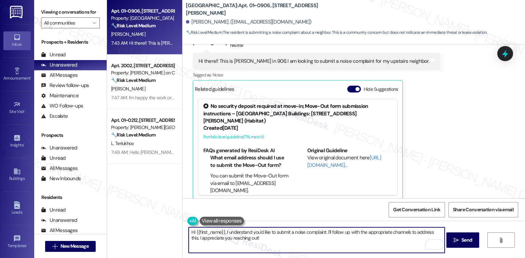
drag, startPoint x: 325, startPoint y: 241, endPoint x: 324, endPoint y: 234, distance: 7.2
click at [324, 234] on textarea "Hi {{first_name}}, I understand you'd like to submit a noise complaint. I'll fo…" at bounding box center [317, 240] width 256 height 26
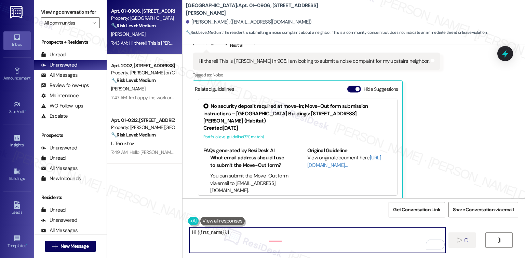
scroll to position [940, 0]
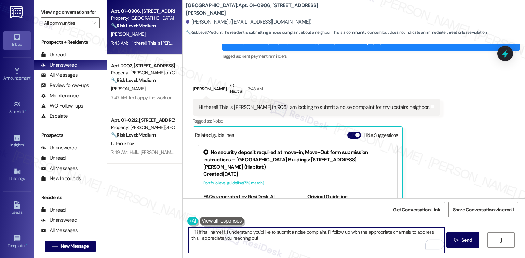
type textarea "Hi {{first_name}}, I understand you'd like to submit a noise complaint. I'll fo…"
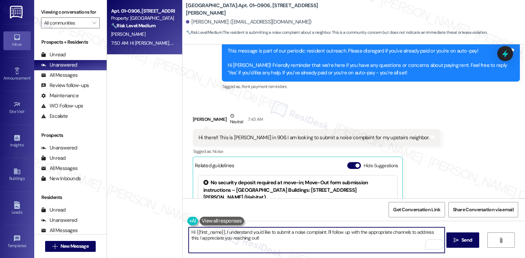
scroll to position [1041, 0]
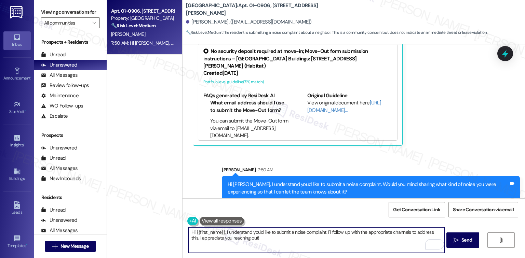
click at [145, 116] on div "Apt. 01~0906, 1130 N. Dearborn Property: Elm Street 🔧 Risk Level: Medium The re…" at bounding box center [144, 105] width 75 height 210
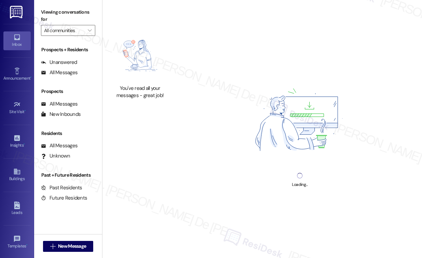
scroll to position [1824, 0]
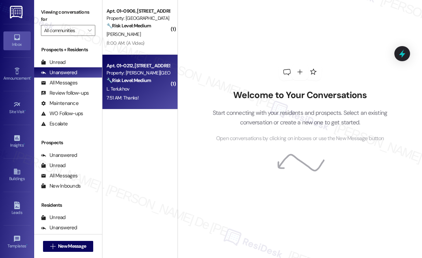
click at [124, 87] on span "L. Teriukhov" at bounding box center [118, 89] width 23 height 6
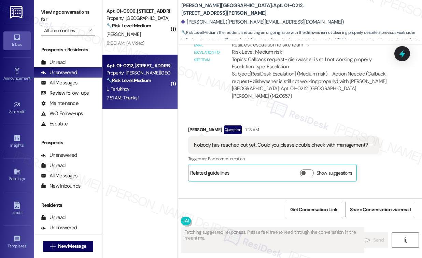
scroll to position [682, 0]
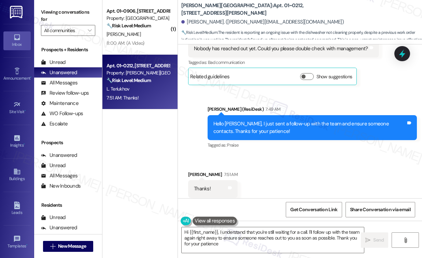
type textarea "Hi {{first_name}}, I understand that you're still waiting for a call. I'll foll…"
click at [273, 249] on textarea "Hi {{first_name}}, I understand that you're still waiting for a call. I'll foll…" at bounding box center [273, 240] width 182 height 26
type textarea "!"
click at [273, 249] on textarea "Hi {{first_name}}, I understand that you're still waiting for a call. I'll foll…" at bounding box center [273, 240] width 182 height 26
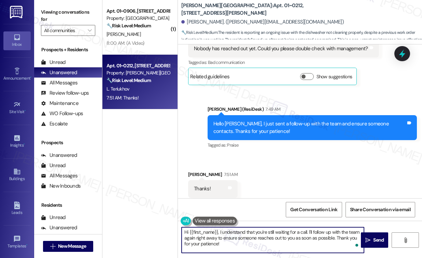
click at [273, 249] on textarea "Hi {{first_name}}, I understand that you're still waiting for a call. I'll foll…" at bounding box center [273, 240] width 182 height 26
click at [262, 247] on textarea "Hi {{first_name}}, I understand that you're still waiting for a call. I'll foll…" at bounding box center [273, 240] width 182 height 26
click at [241, 247] on textarea "Hi {{first_name}}, I understand that you're still waiting for a call. I'll foll…" at bounding box center [273, 240] width 182 height 26
drag, startPoint x: 235, startPoint y: 245, endPoint x: 177, endPoint y: 223, distance: 61.9
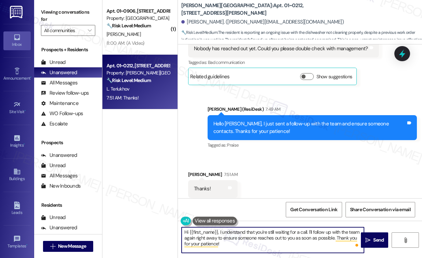
click at [177, 223] on div "( 1 ) Apt. 01~0906, 1130 N. Dearborn Property: Elm Street 🔧 Risk Level: Medium …" at bounding box center [262, 129] width 320 height 258
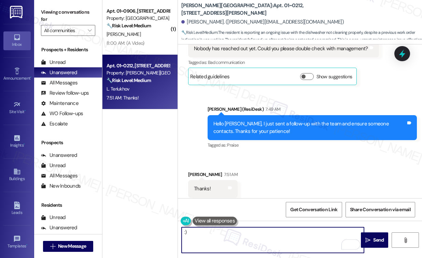
type textarea ":"
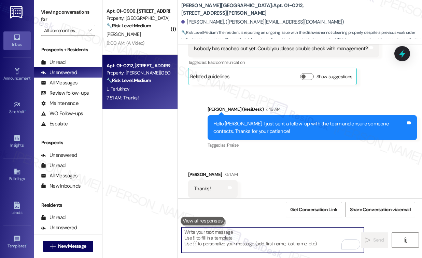
click at [271, 239] on textarea "To enrich screen reader interactions, please activate Accessibility in Grammarl…" at bounding box center [273, 240] width 182 height 26
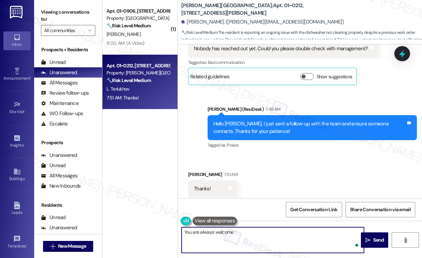
type textarea "You are always welcome :)"
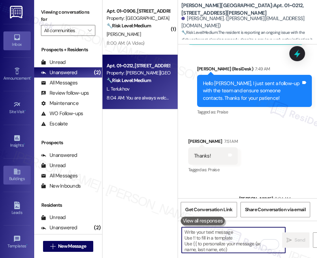
scroll to position [66, 0]
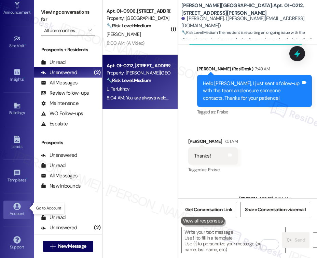
click at [23, 210] on div "Account" at bounding box center [17, 213] width 34 height 7
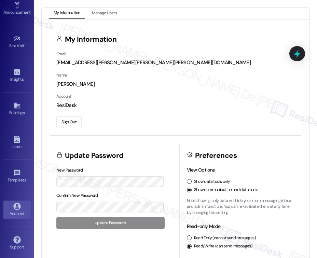
click at [70, 122] on button "Sign Out" at bounding box center [68, 122] width 25 height 12
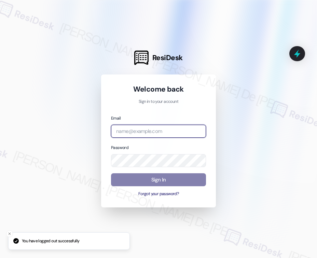
click at [149, 129] on input "email" at bounding box center [158, 131] width 95 height 13
click at [0, 258] on com-1password-button at bounding box center [0, 258] width 0 height 0
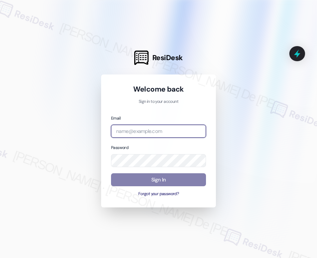
click at [0, 258] on com-1password-button at bounding box center [0, 258] width 0 height 0
click at [136, 129] on input "email" at bounding box center [158, 131] width 95 height 13
click at [138, 130] on input "email" at bounding box center [158, 131] width 95 height 13
click at [176, 133] on input "email" at bounding box center [158, 131] width 95 height 13
click at [0, 258] on com-1password-button at bounding box center [0, 258] width 0 height 0
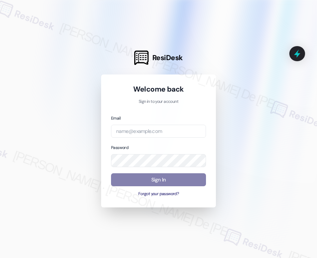
click at [0, 258] on com-1password-button at bounding box center [0, 258] width 0 height 0
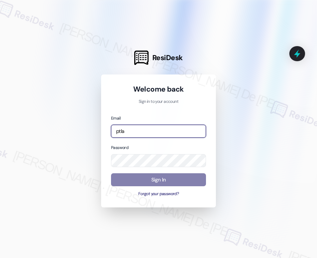
click at [165, 133] on input "ptla" at bounding box center [158, 131] width 95 height 13
click at [153, 130] on input "ptla" at bounding box center [158, 131] width 95 height 13
type input "automated-surveys-ptla-cristel.joy.de.jesus@ptla.com"
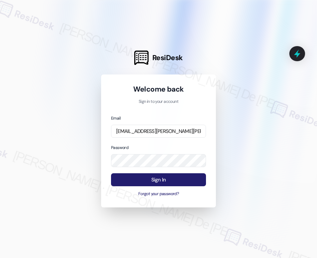
click at [153, 178] on button "Sign In" at bounding box center [158, 179] width 95 height 13
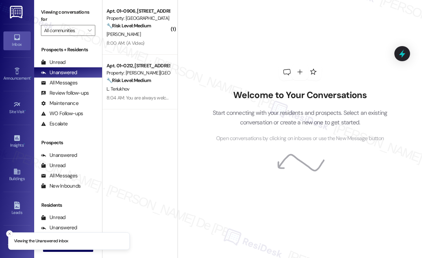
scroll to position [1408, 0]
